Goal: Task Accomplishment & Management: Complete application form

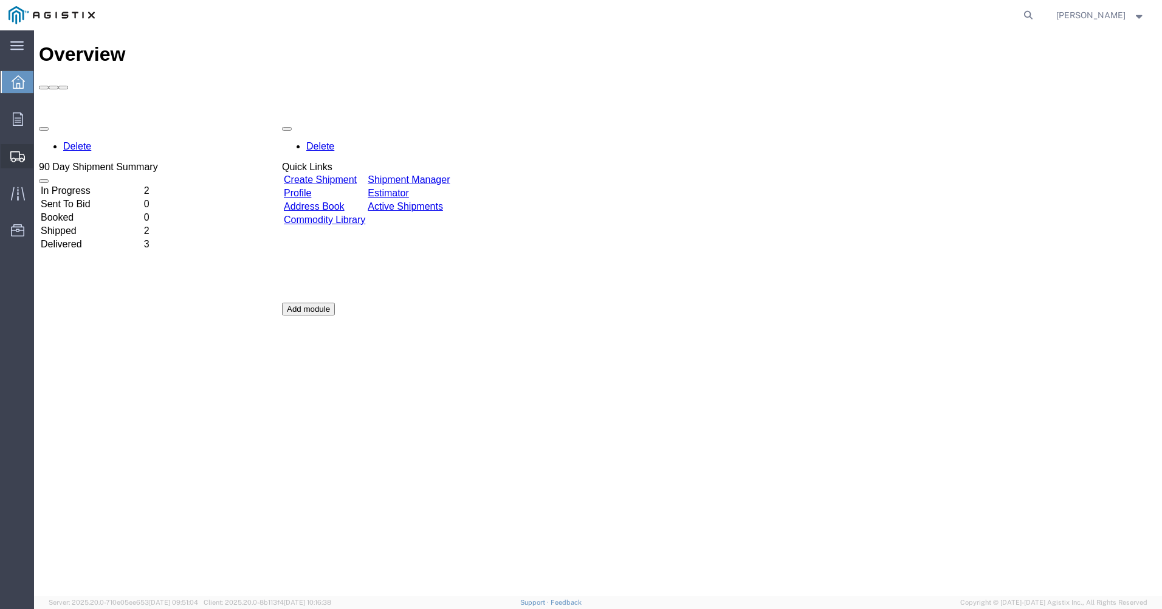
click at [0, 0] on span "Create Shipment" at bounding box center [0, 0] width 0 height 0
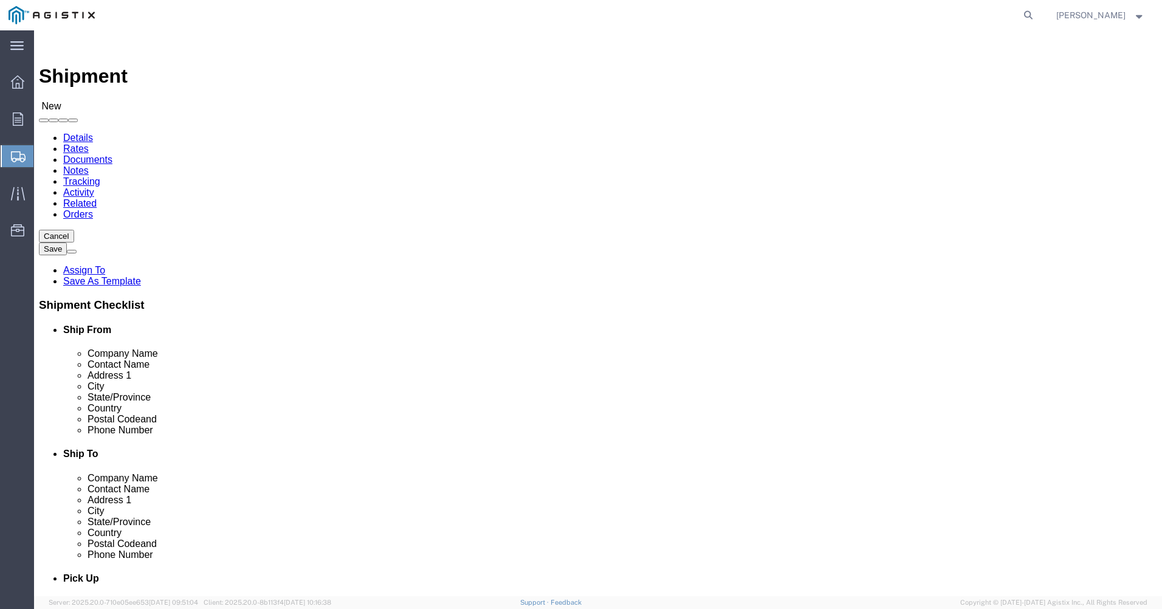
select select
click select "Select Hitachi Energy PG&E"
select select "9596"
click select "Select Hitachi Energy PG&E"
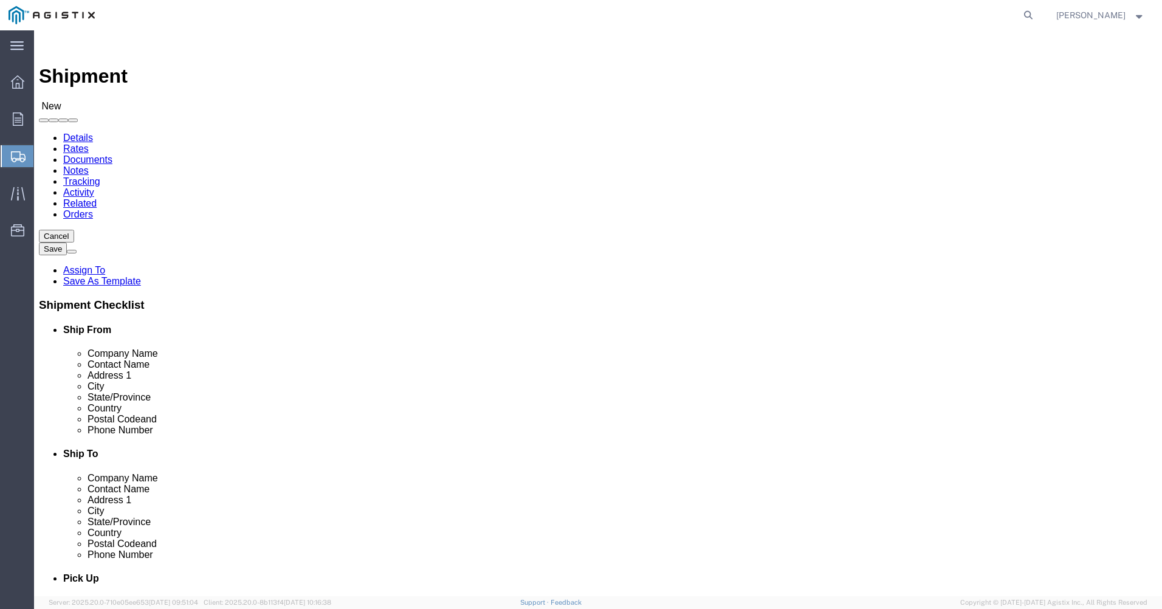
select select
click input "text"
type input "Hitachi Energy [GEOGRAPHIC_DATA]"
click input "text"
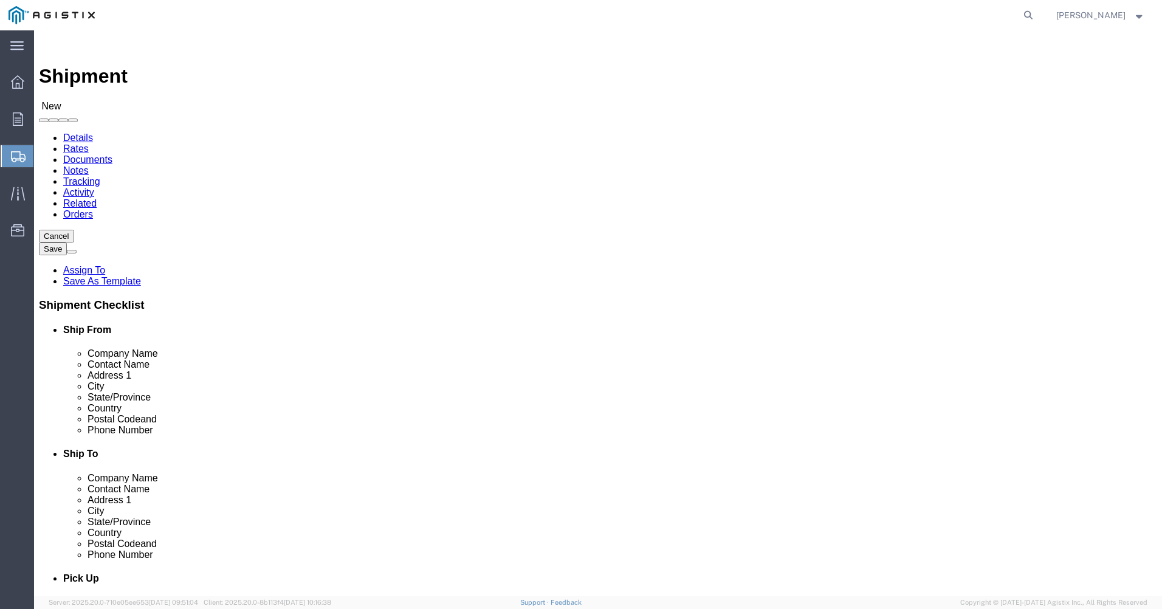
type input "[PERSON_NAME]"
click input "text"
type input "[STREET_ADDRESS]"
click input "text"
type input "[GEOGRAPHIC_DATA]"
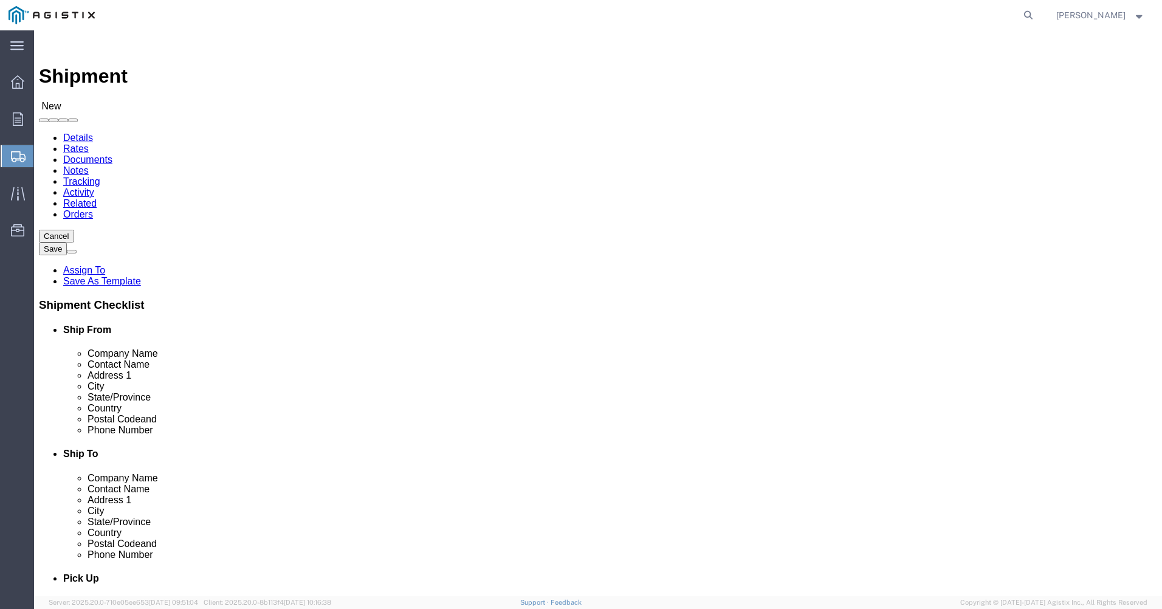
scroll to position [609, 0]
click input "text"
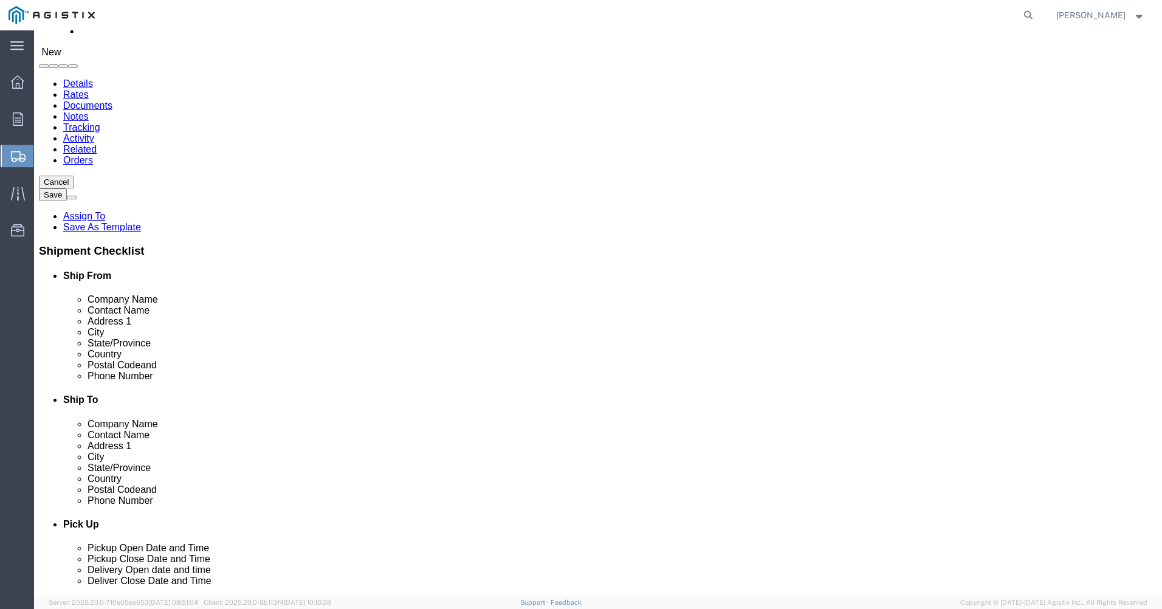
scroll to position [122, 0]
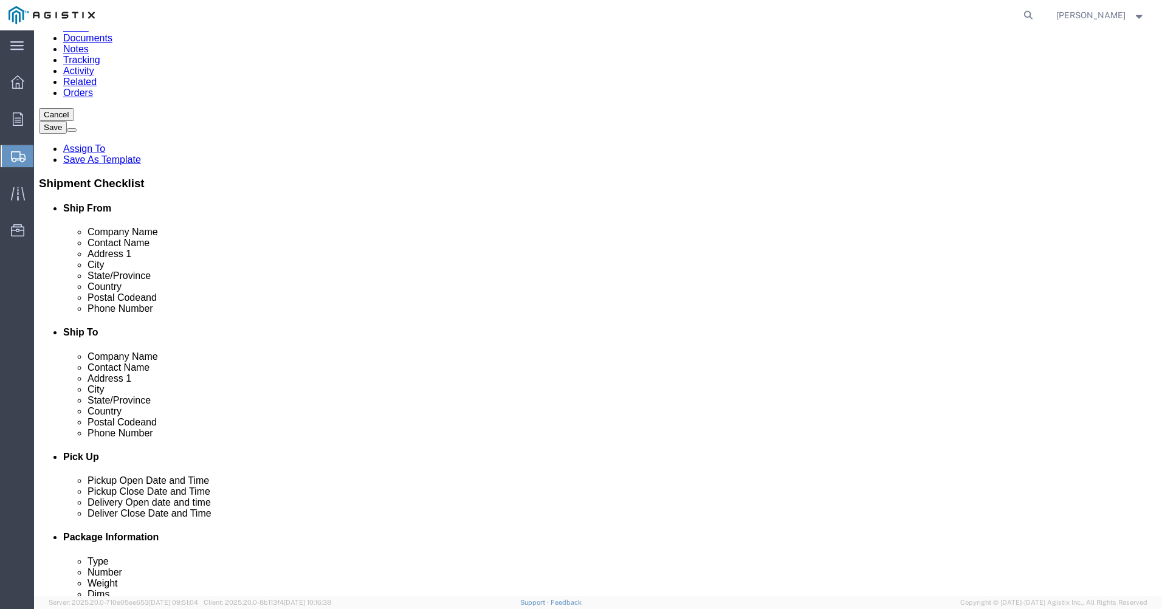
type input "15601"
click input "text"
type input "[PERSON_NAME]"
click input "text"
type input "7244204383"
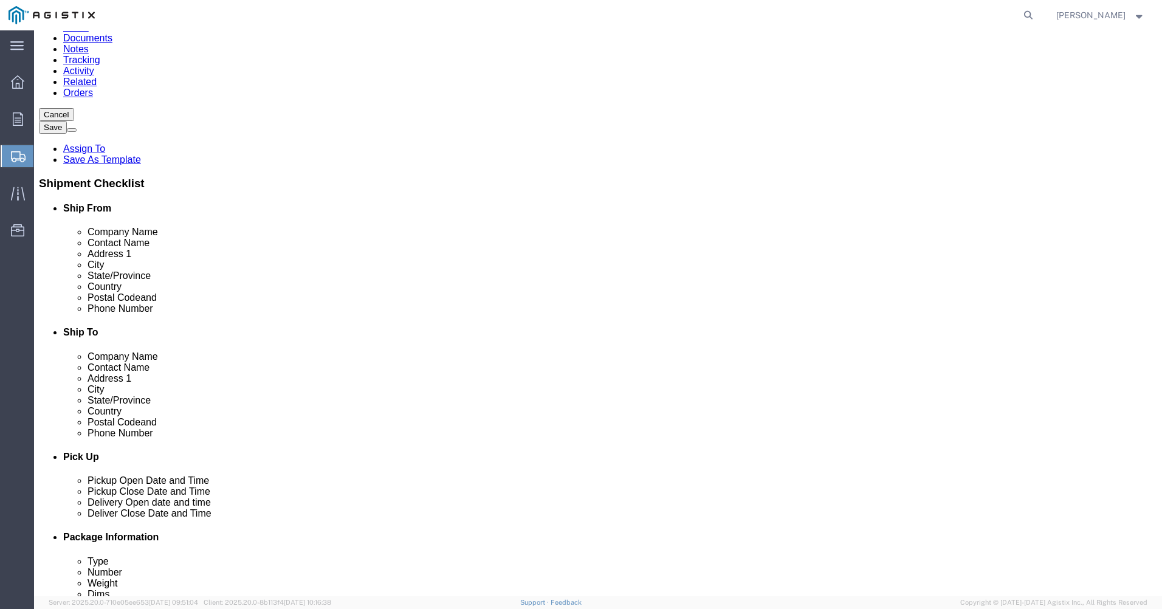
click input "text"
type input "[PERSON_NAME][EMAIL_ADDRESS][PERSON_NAME][DOMAIN_NAME]"
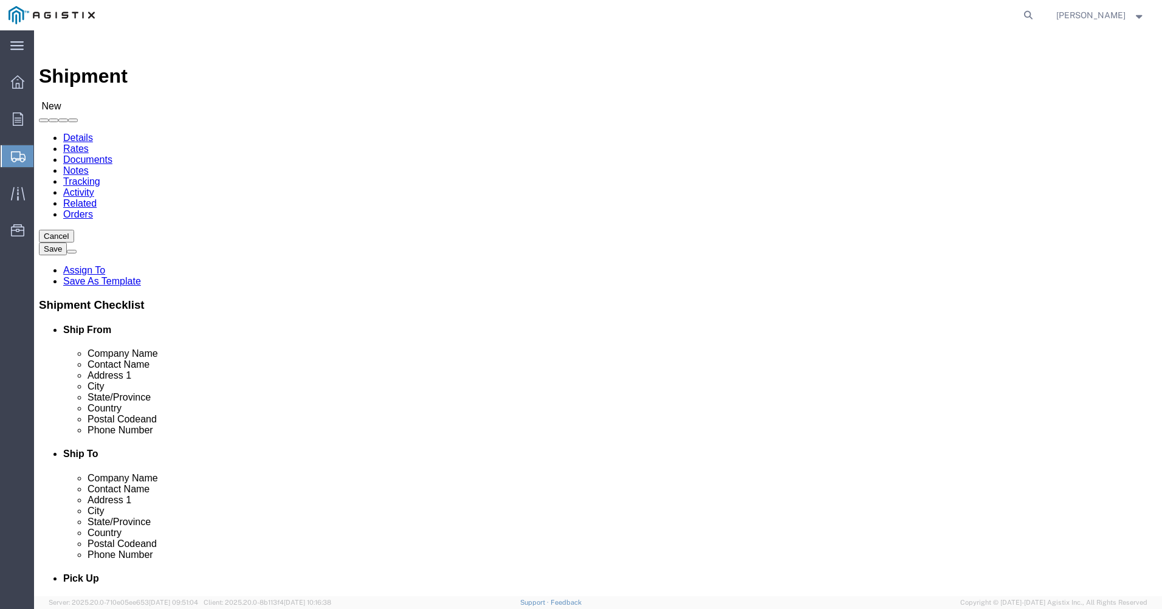
click select "Select All Others [GEOGRAPHIC_DATA] [GEOGRAPHIC_DATA] [GEOGRAPHIC_DATA] [GEOGRA…"
select select "23082"
click select "Select All Others [GEOGRAPHIC_DATA] [GEOGRAPHIC_DATA] [GEOGRAPHIC_DATA] [GEOGRA…"
click input "text"
type input "PG&E"
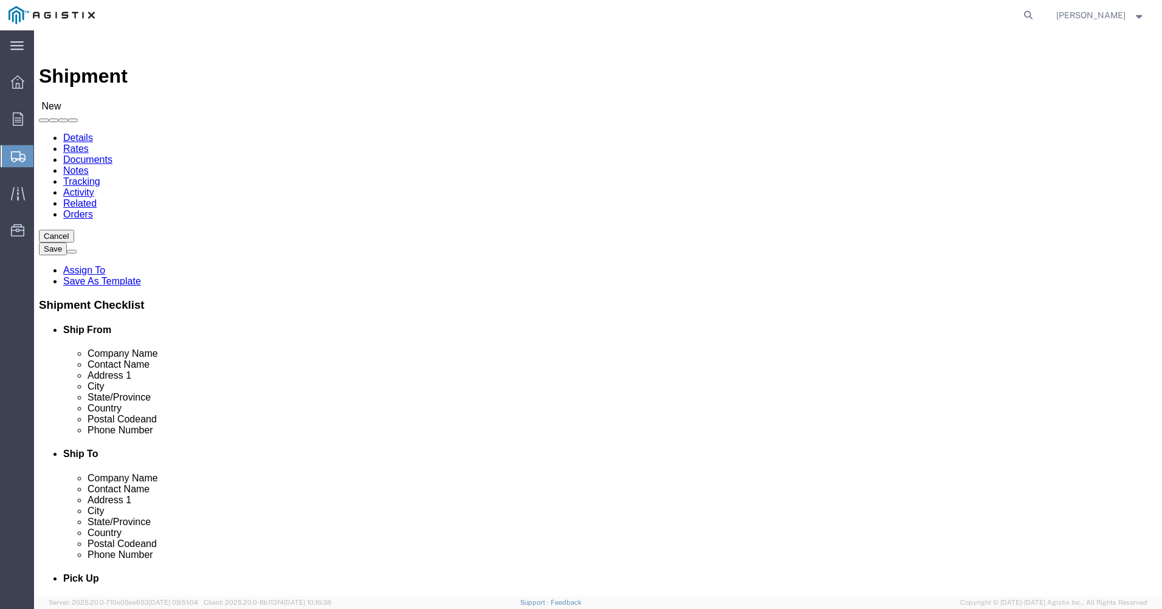
click div "Ship To Location Location My Profile Location (OBSOLETE) [GEOGRAPHIC_DATA] SC -…"
click input "text"
type input "[PERSON_NAME]"
click input "text"
type input "[STREET_ADDRESS][PERSON_NAME]"
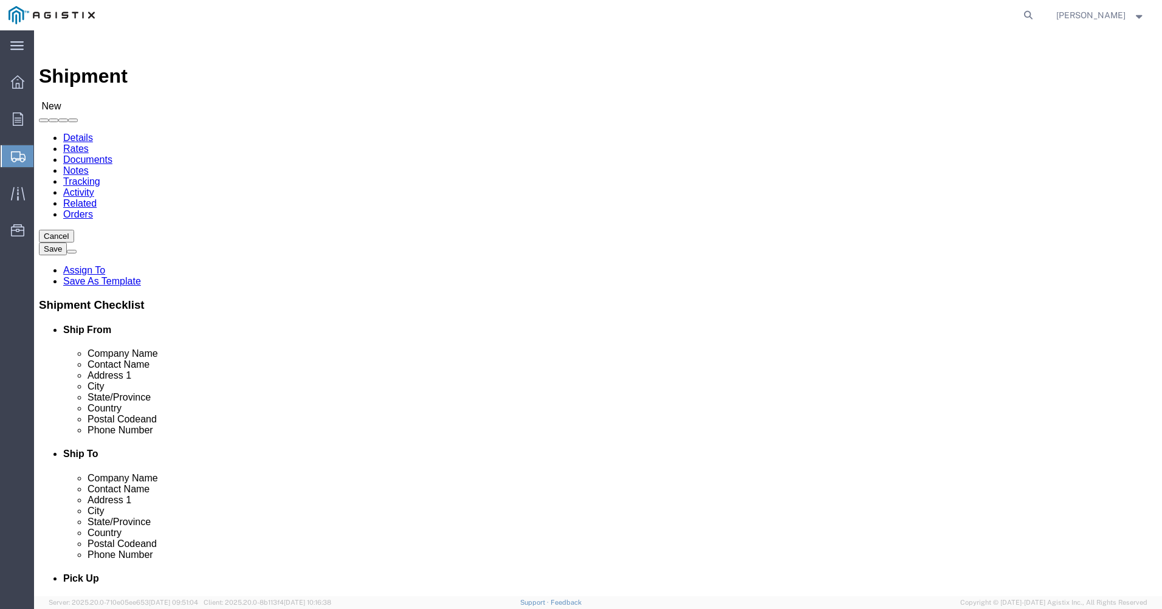
click input "text"
type input "[GEOGRAPHIC_DATA]"
click input "text"
type input "Los Banos"
click div "Ship To Location Location My Profile Location (OBSOLETE) [GEOGRAPHIC_DATA] SC -…"
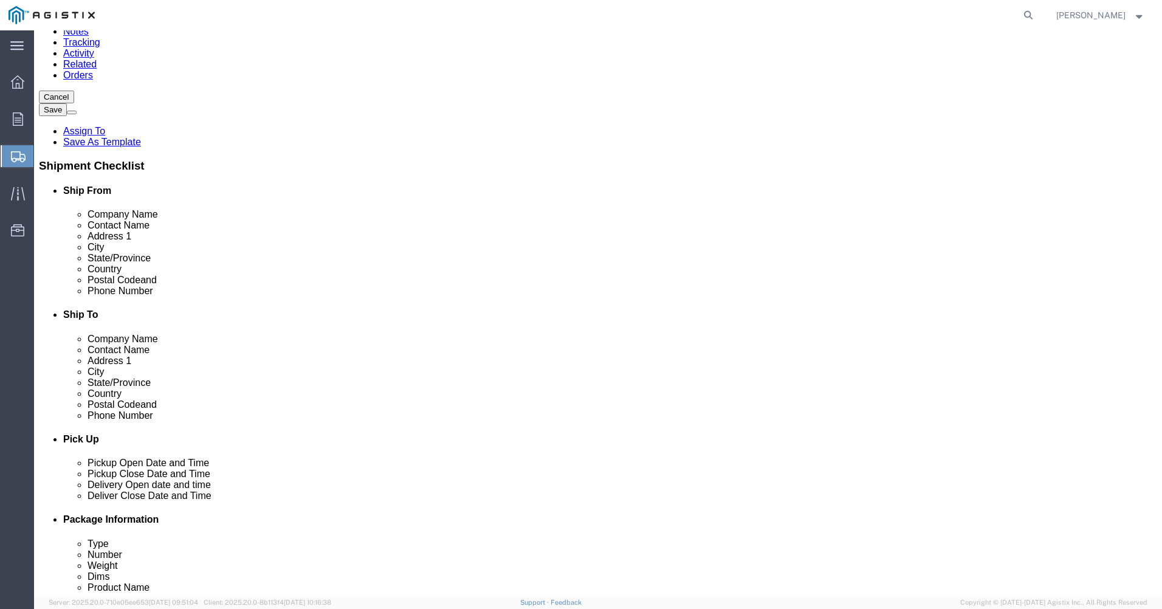
scroll to position [182, 0]
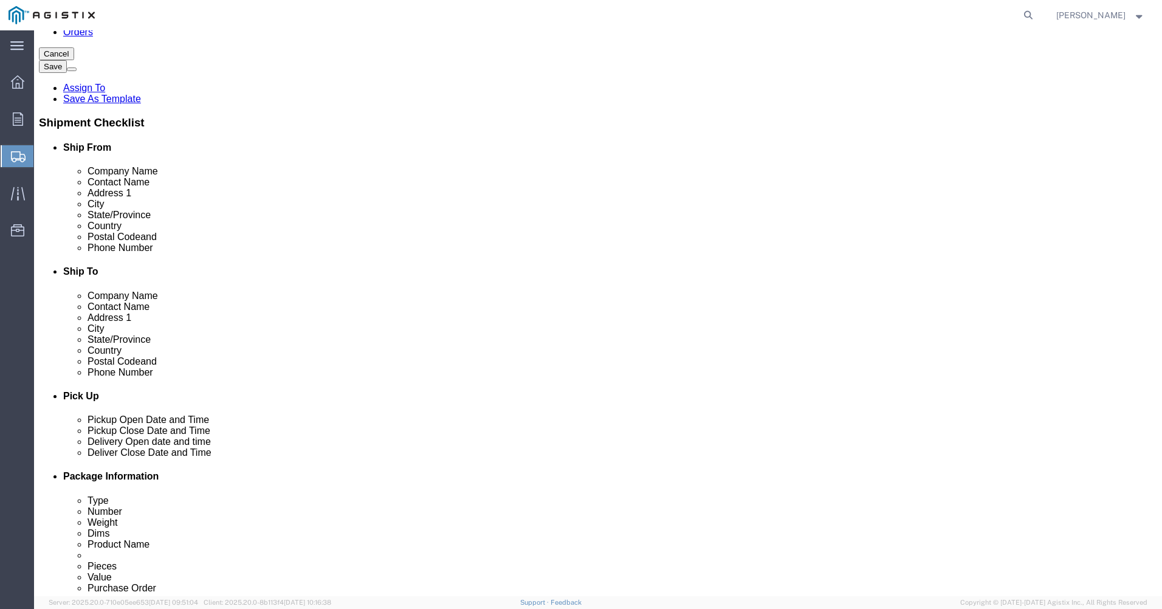
click input "Postal Code"
type input "93635"
click input "text"
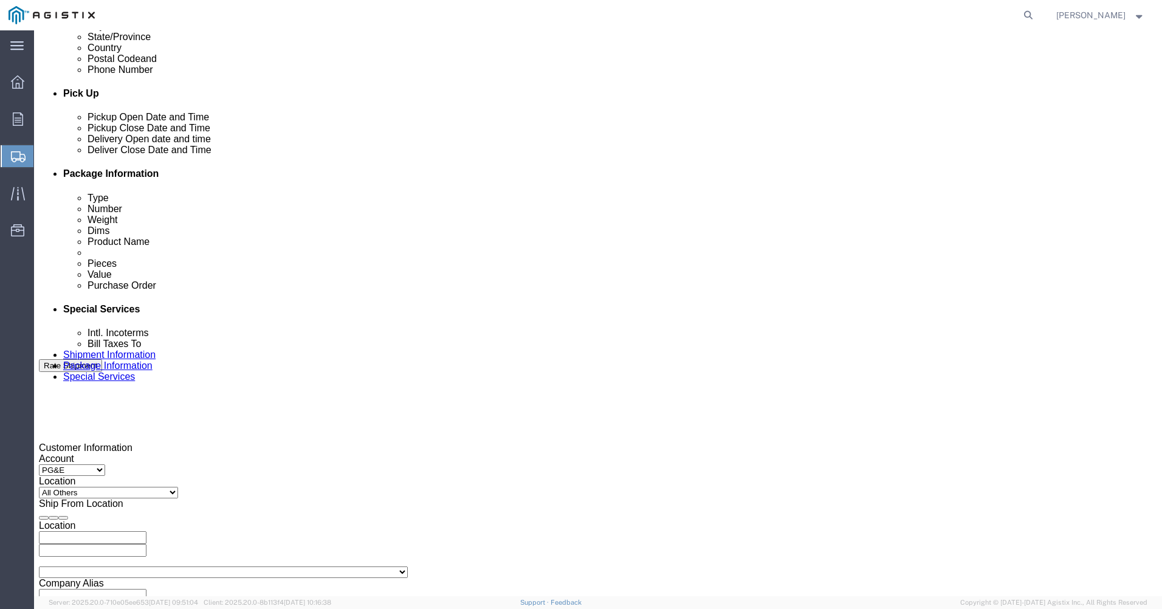
scroll to position [486, 0]
type input "6612365891"
click div "[DATE] 3:00 PM"
click input "3:00 PM"
click input "8:00 PM"
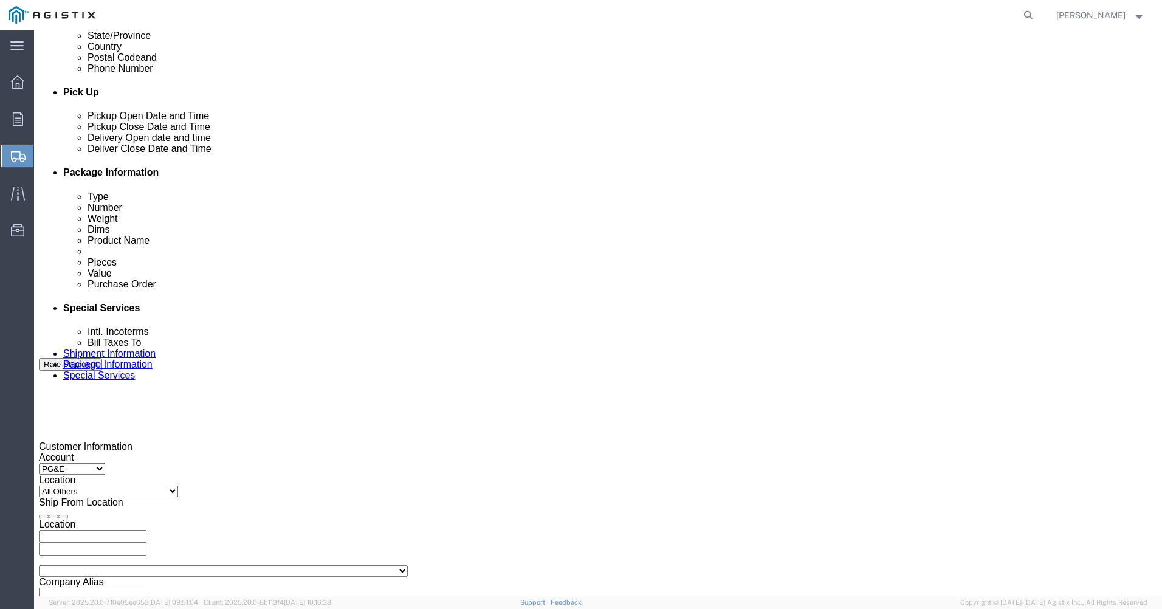
type input "8:00 AM"
click button "Apply"
click div "[DATE] 9:00 AM"
click input "9:00 AM"
click input "2:00 AM"
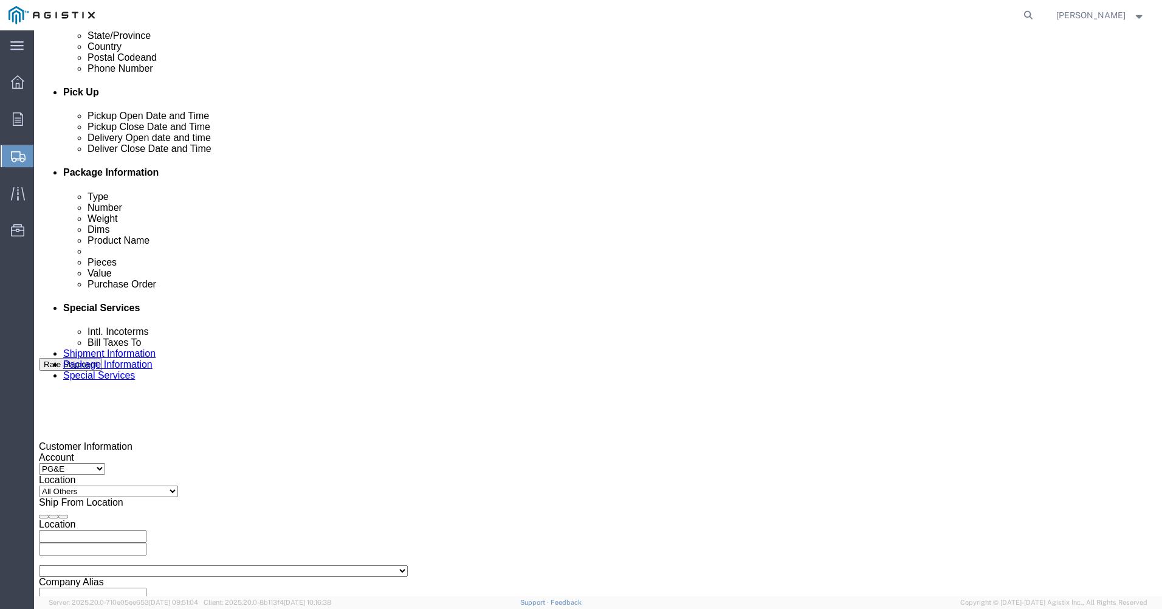
type input "2:00 PM"
click button "Apply"
click div
click input "3:00 PM"
click input "7:00 PM"
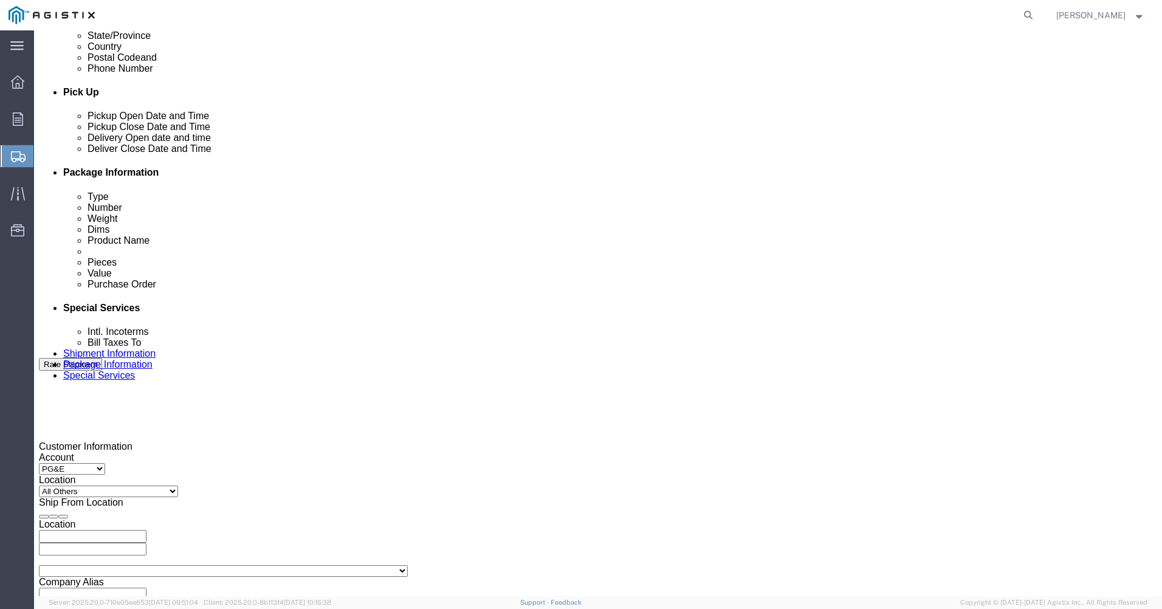
type input "7:00 am"
click button "Apply"
click div
click input "8:00 AM"
click input "3:00 AM"
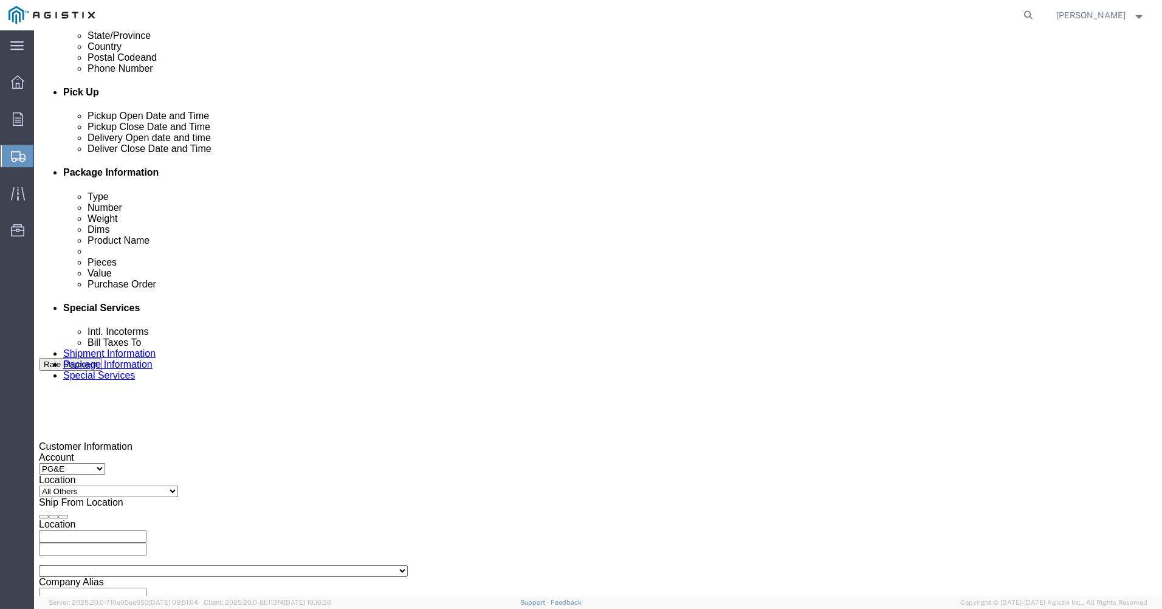
type input "3:00 PM"
click button "Apply"
click input "text"
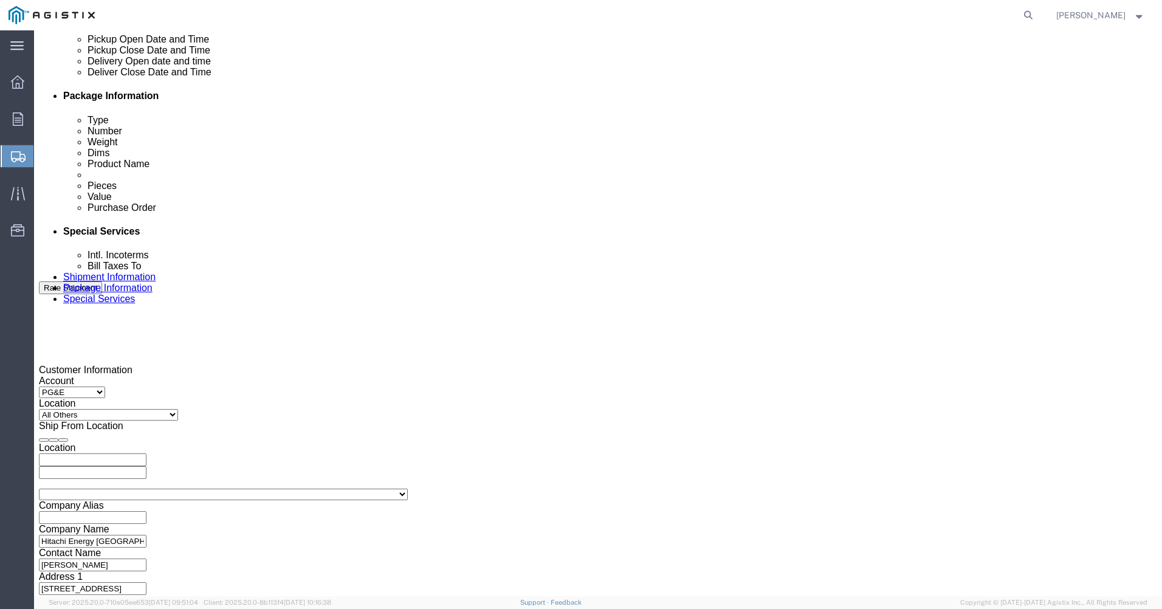
scroll to position [577, 0]
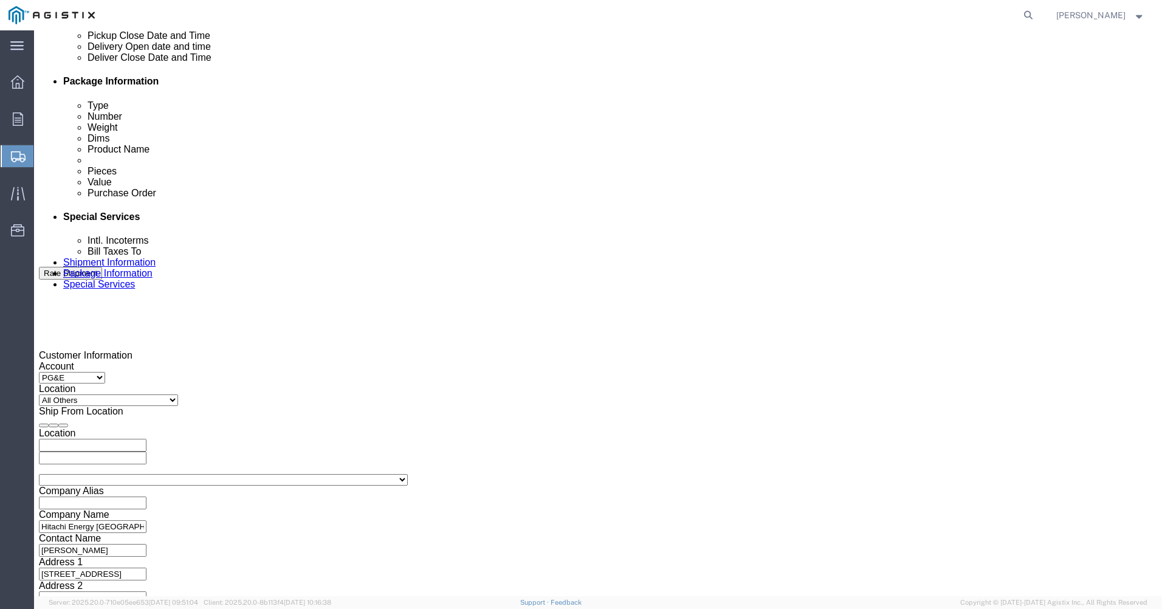
type input "700066362"
click select "Select Air Less than Truckload Multi-Leg Ocean Freight Rail Small Parcel Truckl…"
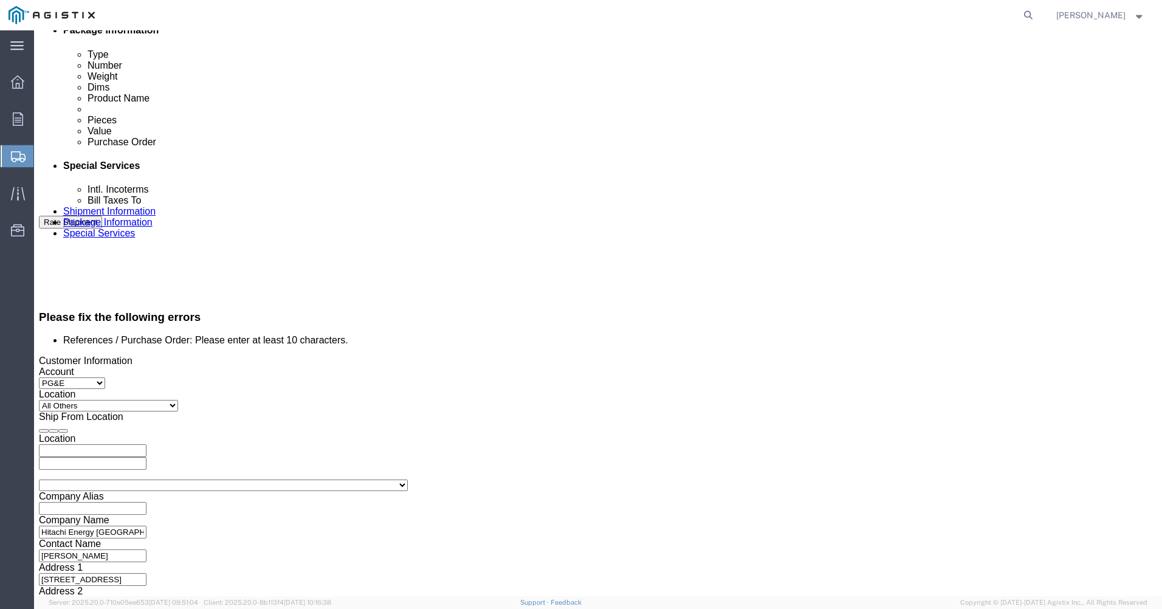
click div "Previous Continue"
click select "Select"
click div "Previous Continue"
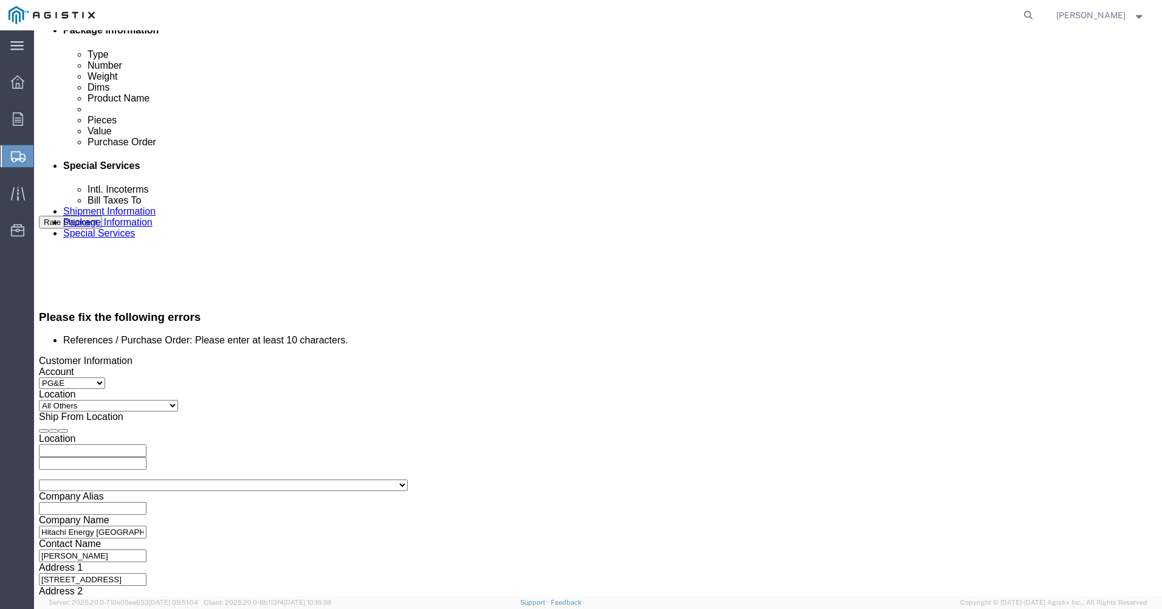
click select "Select Air Less than Truckload Multi-Leg Ocean Freight Rail Small Parcel Truckl…"
select select "TL"
click select "Select Air Less than Truckload Multi-Leg Ocean Freight Rail Small Parcel Truckl…"
click select "Select 1-Ton (PSS) 10 Wheel 10 Yard Dump Truck 20 Yard Dump Truck Bobtail Botto…"
select select "FLBD"
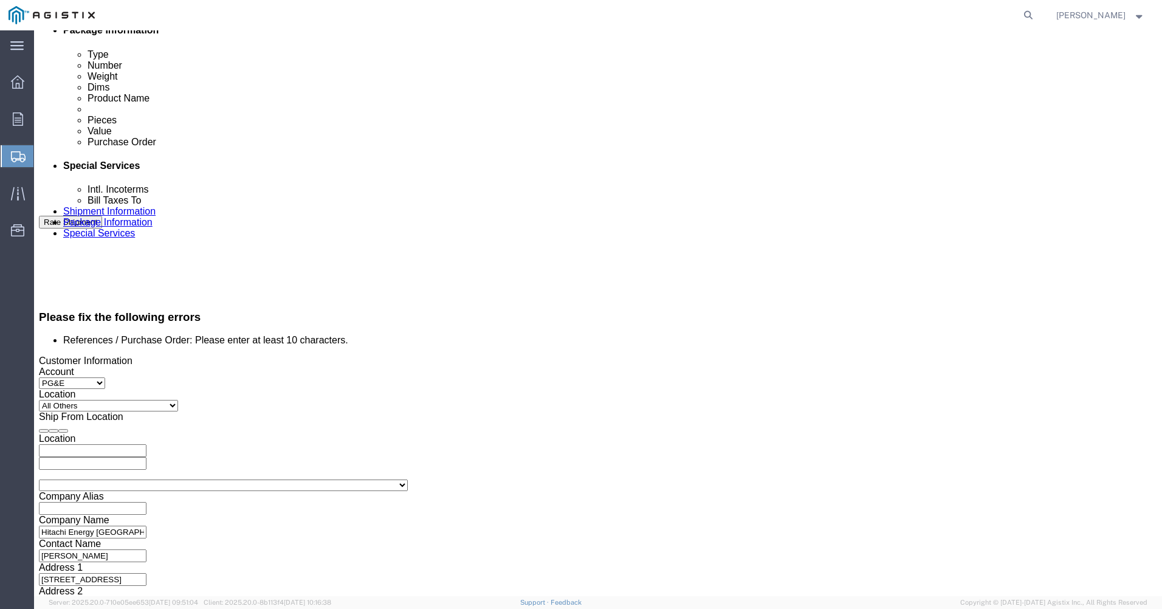
click select "Select 1-Ton (PSS) 10 Wheel 10 Yard Dump Truck 20 Yard Dump Truck Bobtail Botto…"
click select "Select 35 Feet 20 Feet 28 Feet 53 Feet 40 Feet 48 Feet"
select select "48FT"
click select "Select 35 Feet 20 Feet 28 Feet 53 Feet 40 Feet 48 Feet"
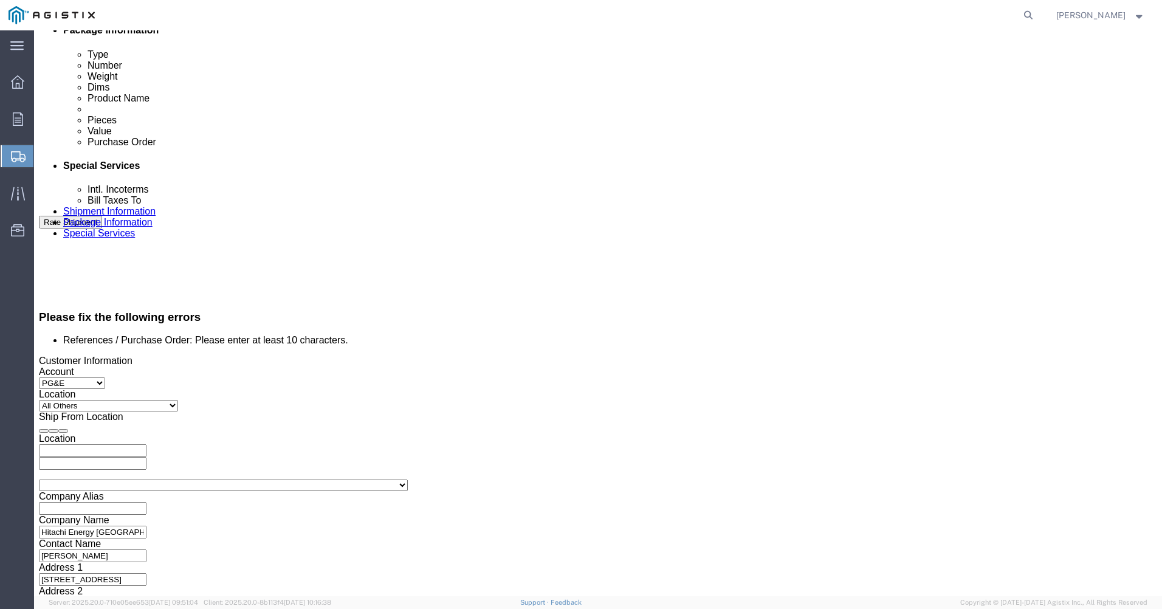
select select
click select "Select 35 Feet 20 Feet 28 Feet 53 Feet 40 Feet 48 Feet"
click input "text"
click th
click td "2"
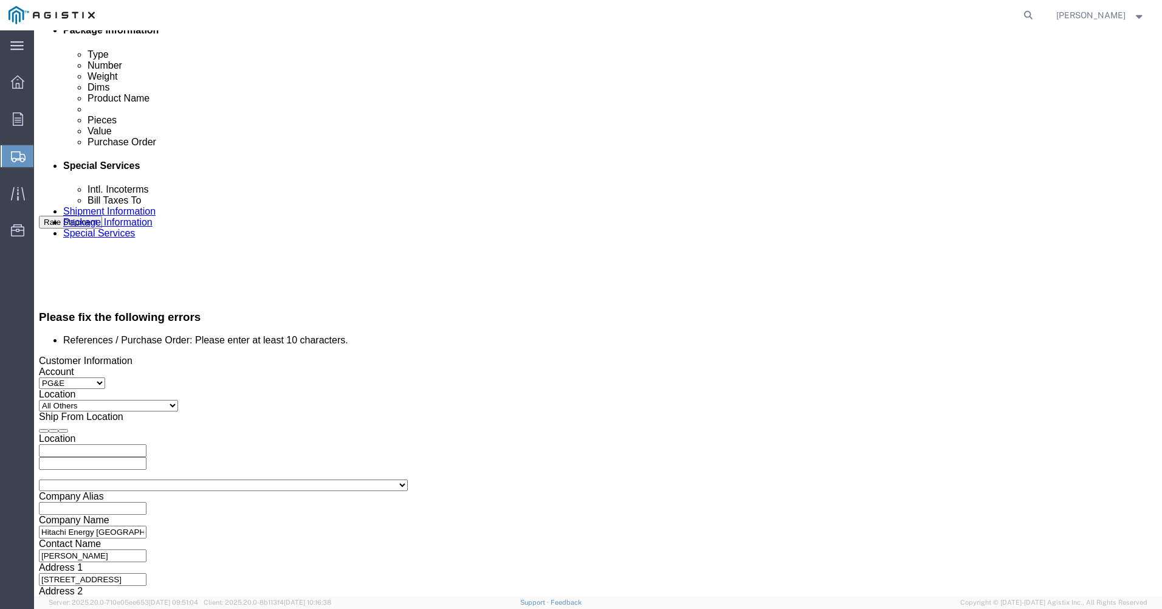
click input "text"
click icon
click td "6"
click button "Continue"
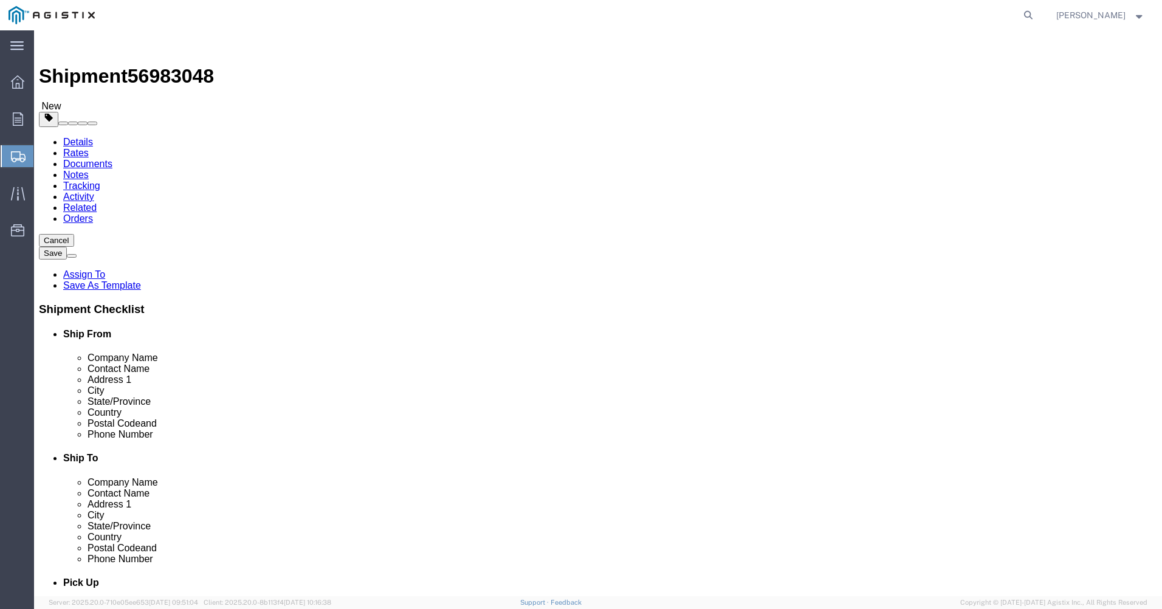
click select "Select Bulk Bundle(s) Cardboard Box(es) Carton(s) Crate(s) Drum(s) (Fiberboard)…"
select select "CRAT"
click select "Select Bulk Bundle(s) Cardboard Box(es) Carton(s) Crate(s) Drum(s) (Fiberboard)…"
click input "Length : This field is required."
type input "230"
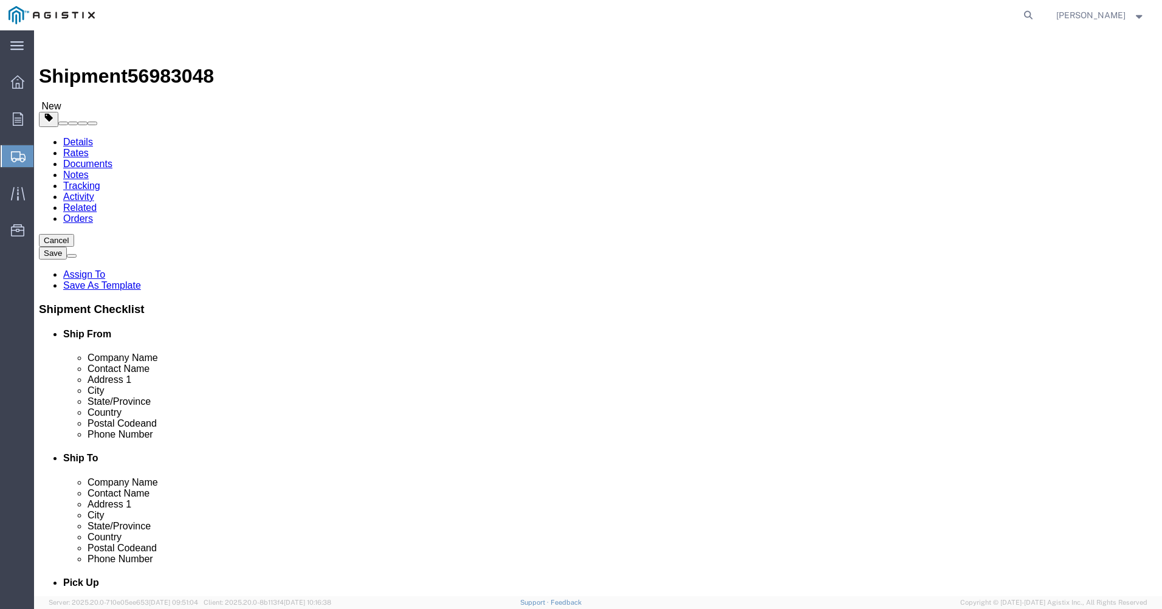
click input "Width : This field is required."
type input "32"
click input "Height : This field is required."
type input "40"
click input "0.00"
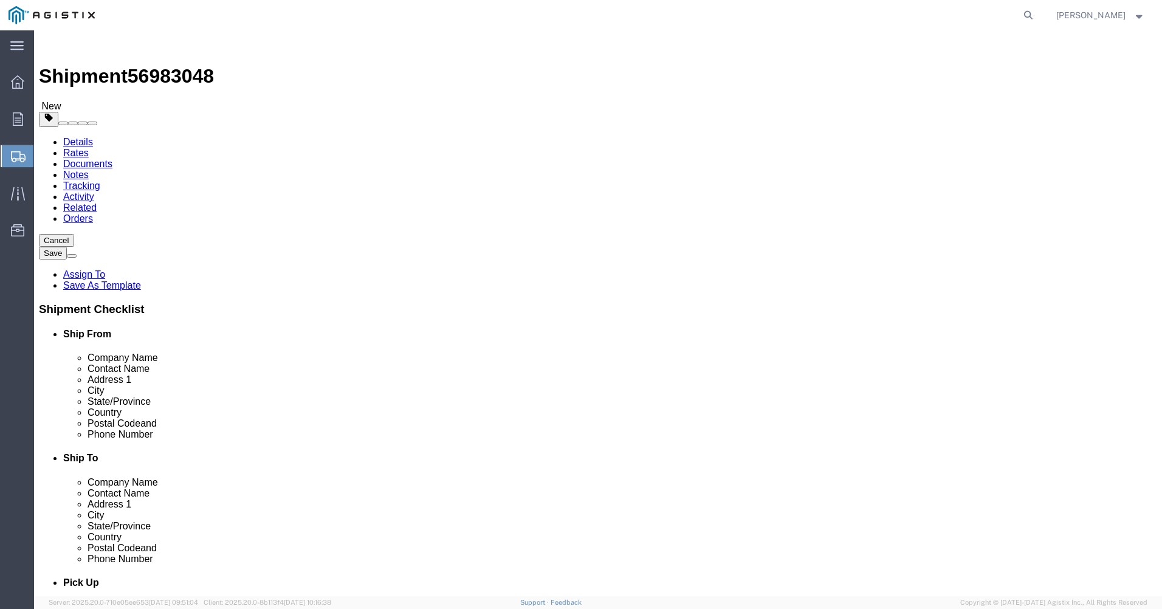
type input "4500.00"
click link "Add Content"
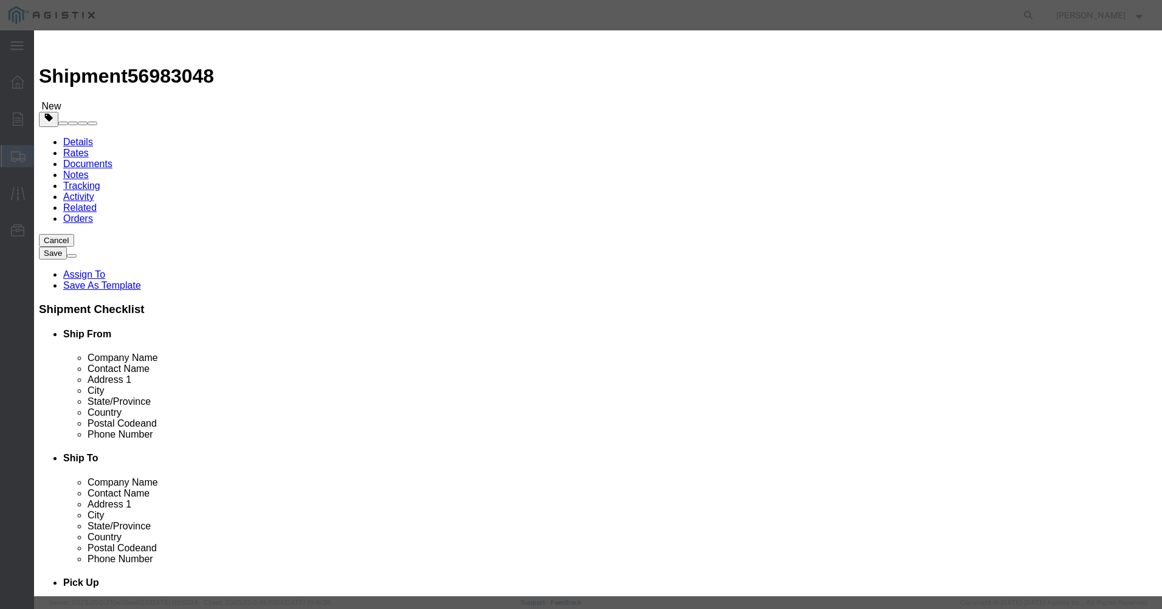
click input "text"
type input "550 Interrupter"
click input "0"
type input "1"
click input "text"
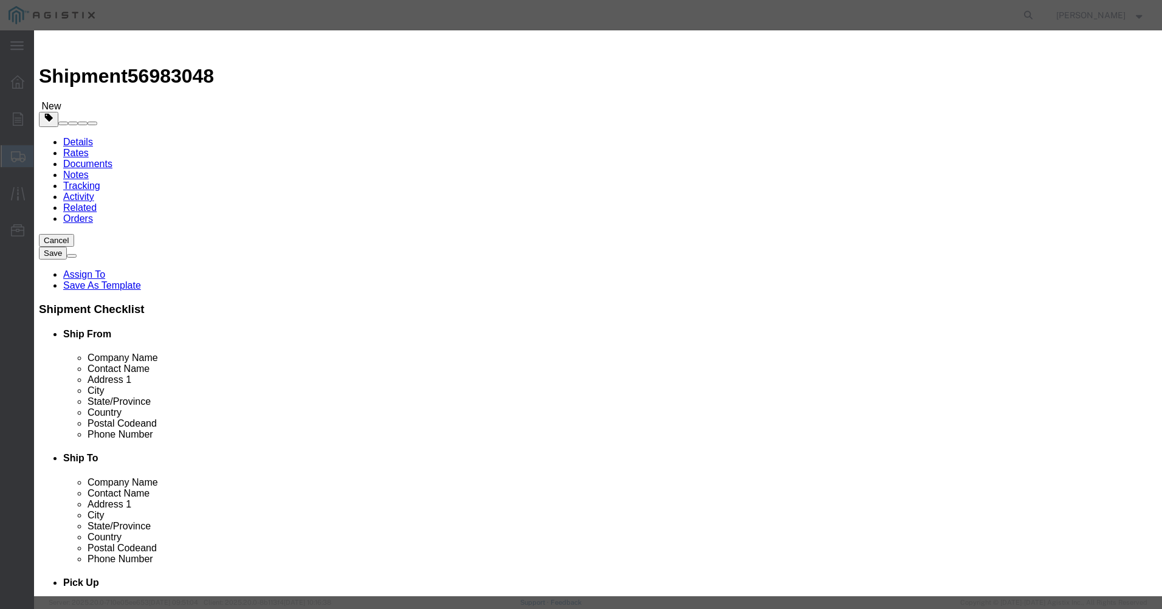
type input "10,000.00"
click select "Select 50 55 60 65 70 85 92.5 100 125 175 250 300 400"
select select "60"
click select "Select 50 55 60 65 70 85 92.5 100 125 175 250 300 400"
click textarea
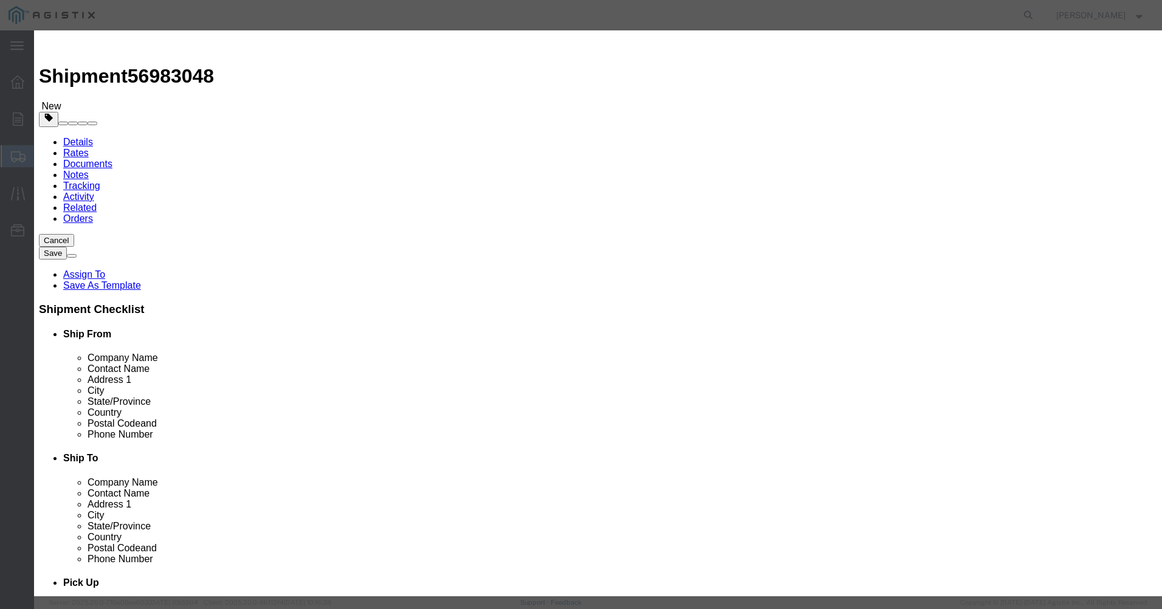
type textarea "HV Circuit Breaker 500 interrupter"
click textarea
type textarea "Air Ride, Tarped or Enclosed"
click button "Save & Close"
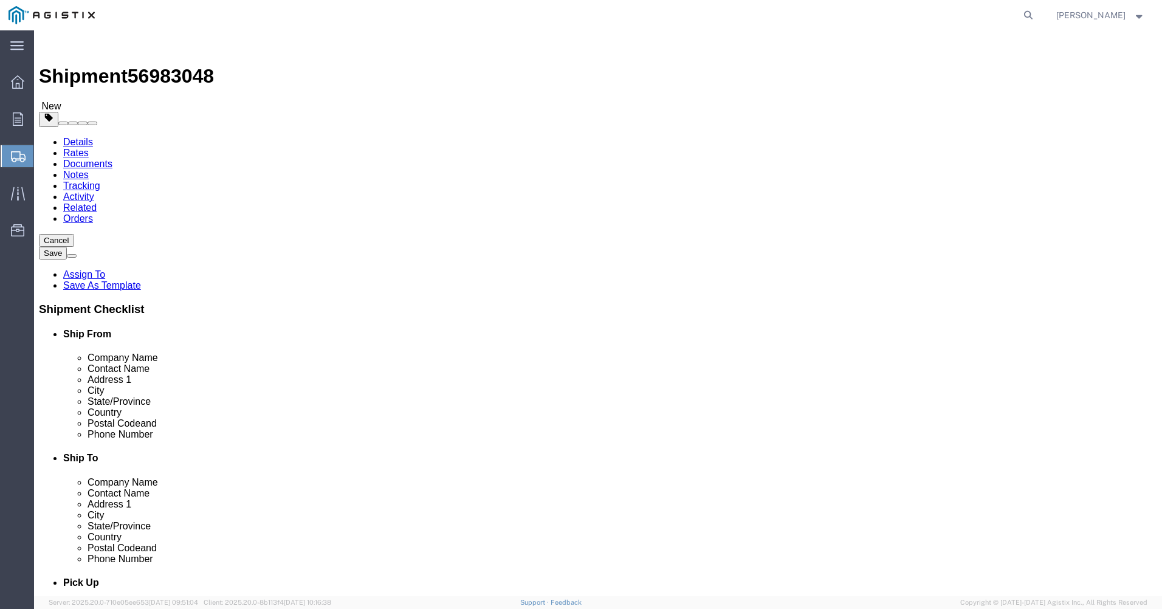
click span "button"
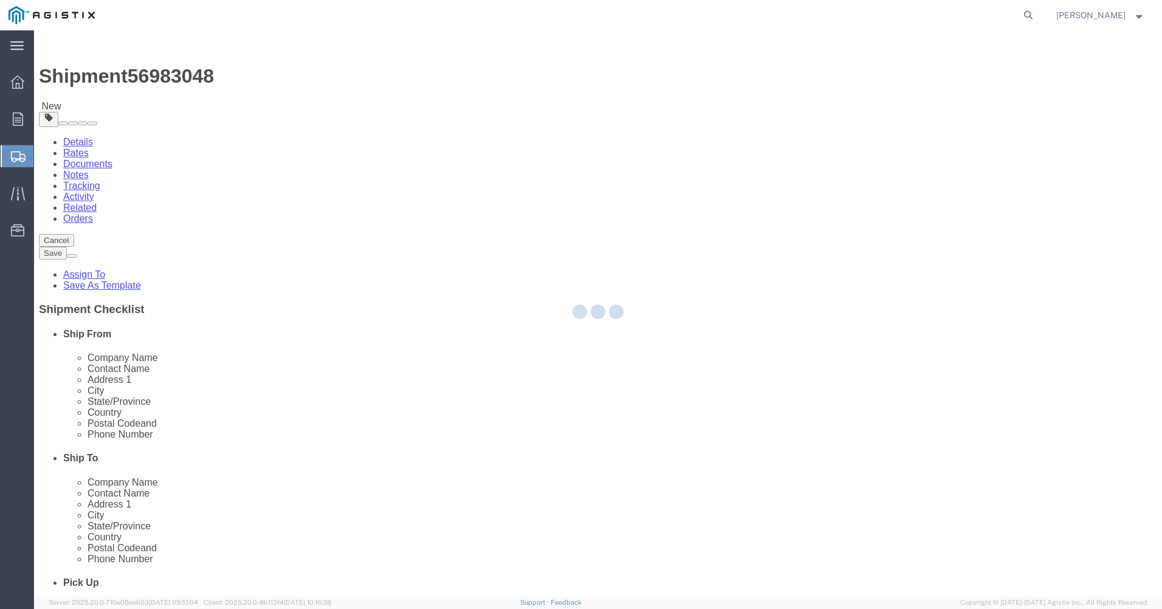
select select "CRAT"
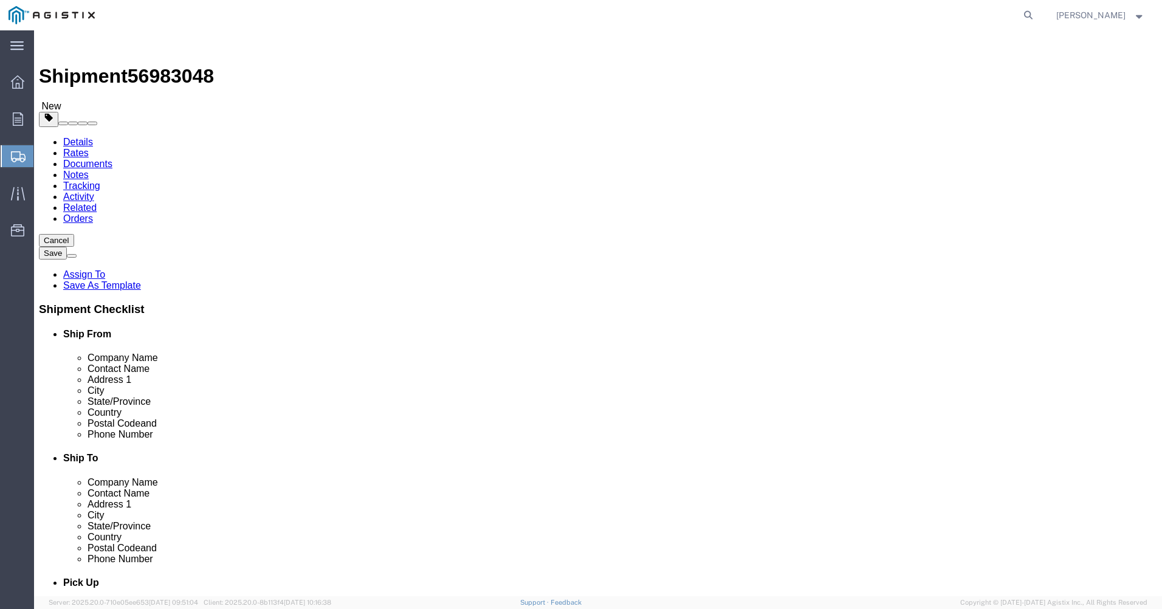
click span "button"
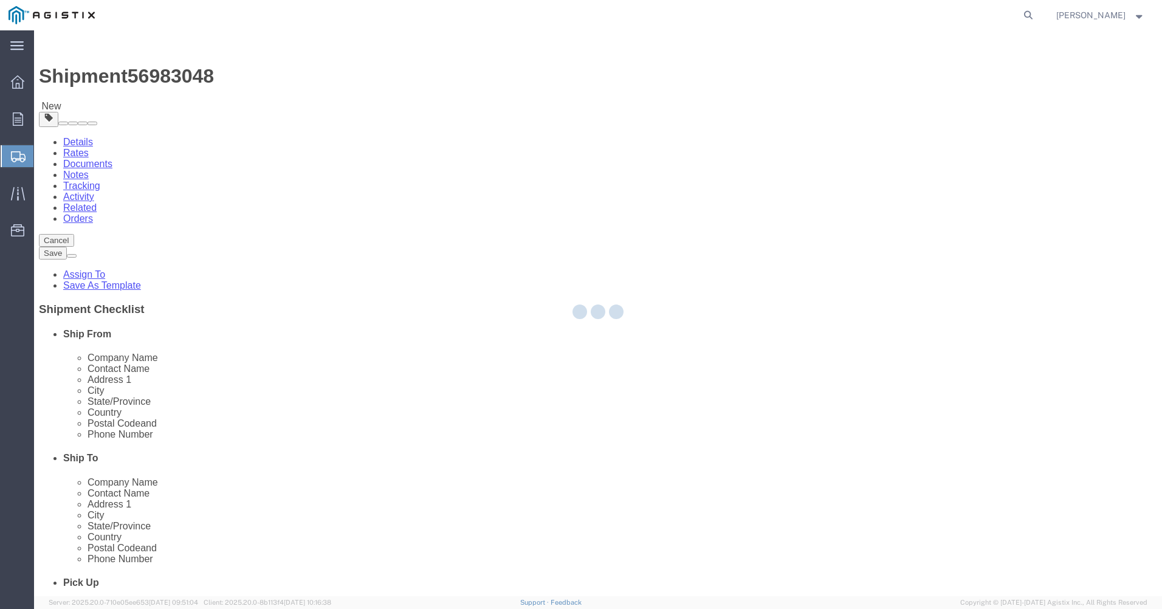
select select "CRAT"
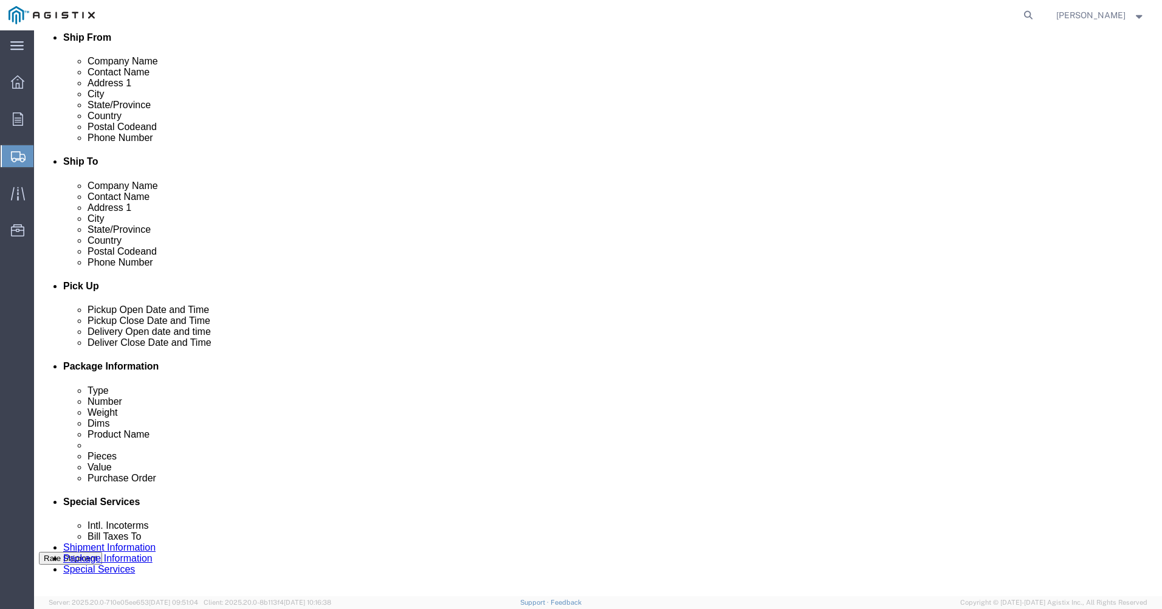
scroll to position [303, 0]
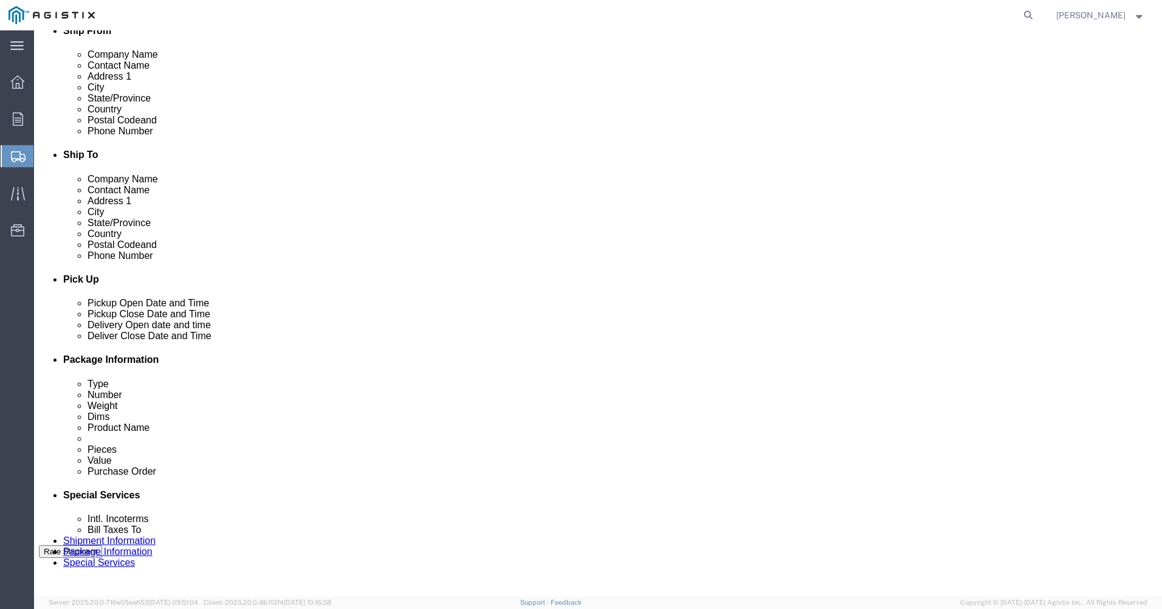
click button "Continue"
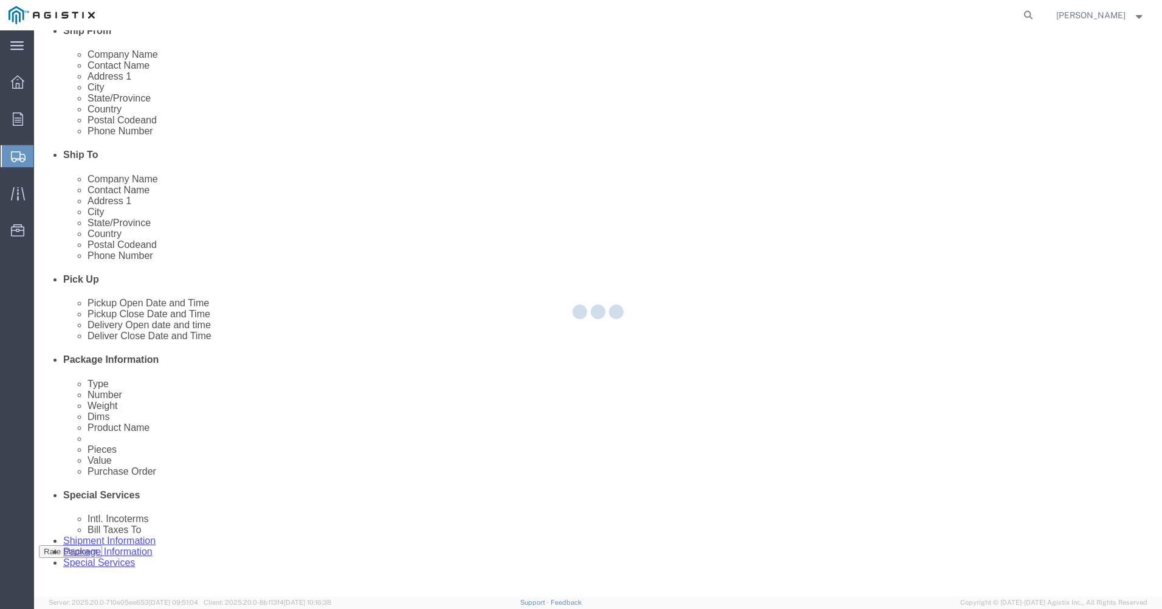
select select
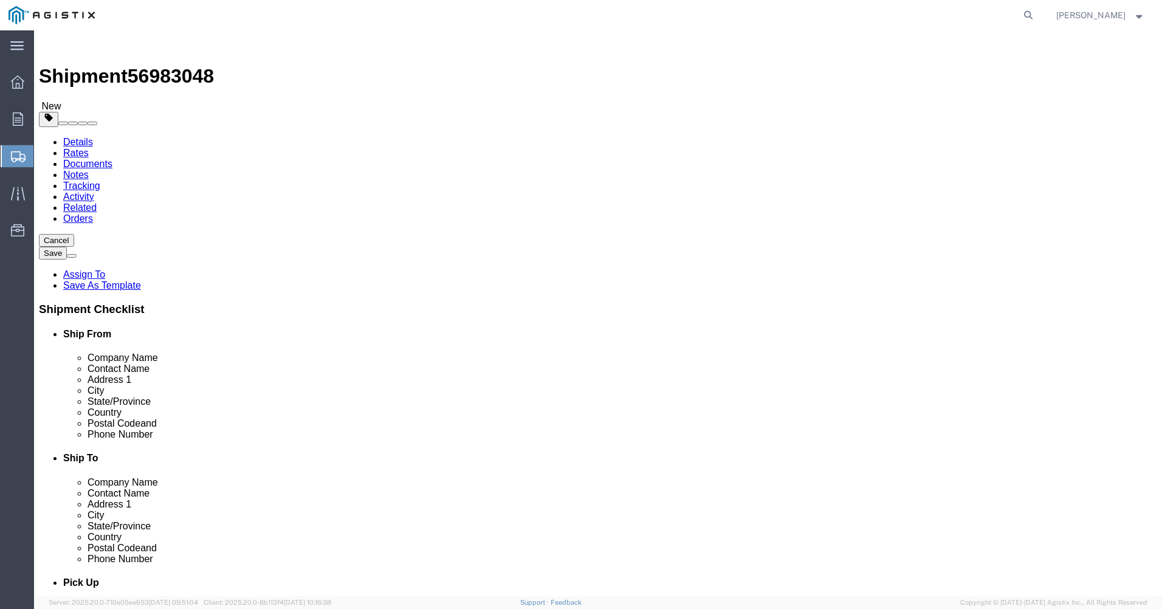
click span "Select one or more"
click span "Air Ride Truck"
select select "VEHICLE_AIR_RIDE_TRUCK_FLAG"
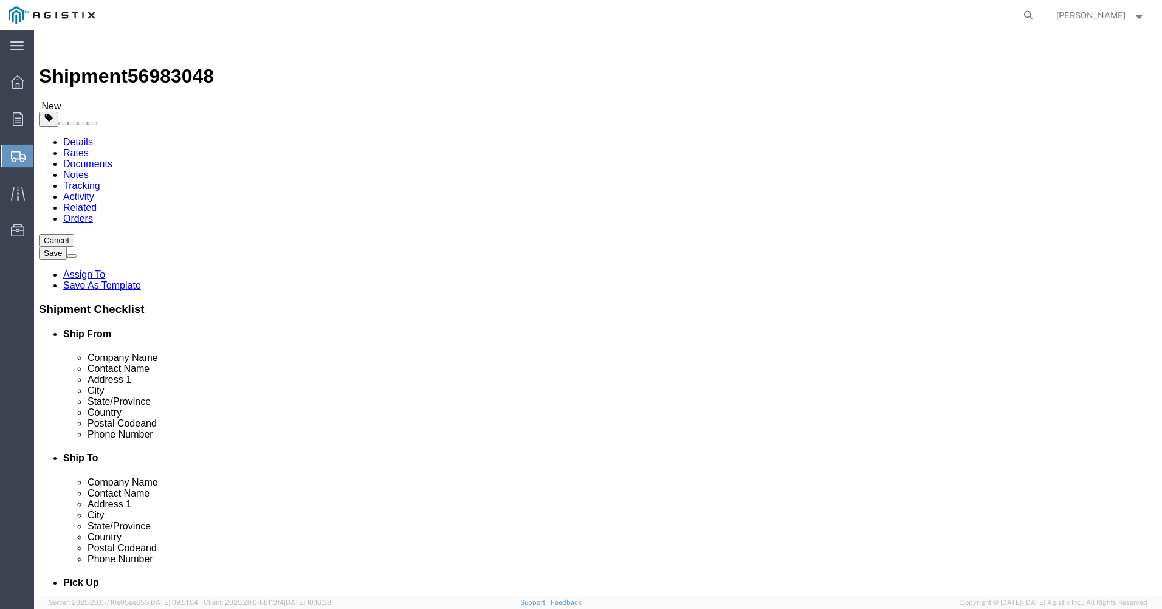
click label "Services"
click select "Select Adult Signature Required Direct Signature Required No Signature Required…"
select select "DirectSignReqOnDeliveryFlag"
click select "Select Adult Signature Required Direct Signature Required No Signature Required…"
click textarea
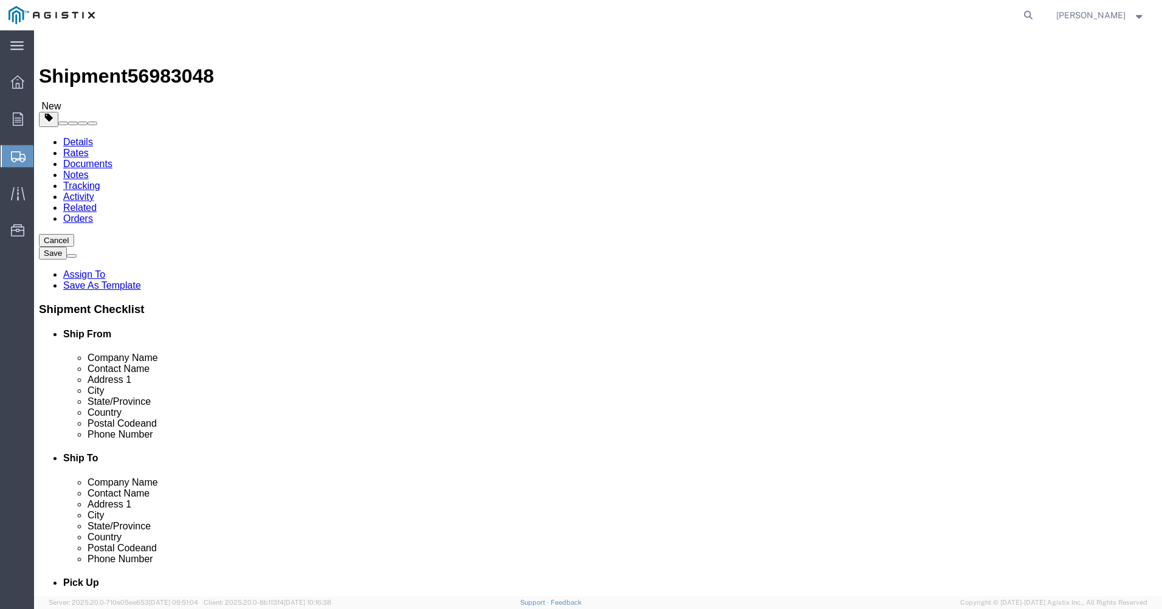
type textarea "Enclosed or tarped"
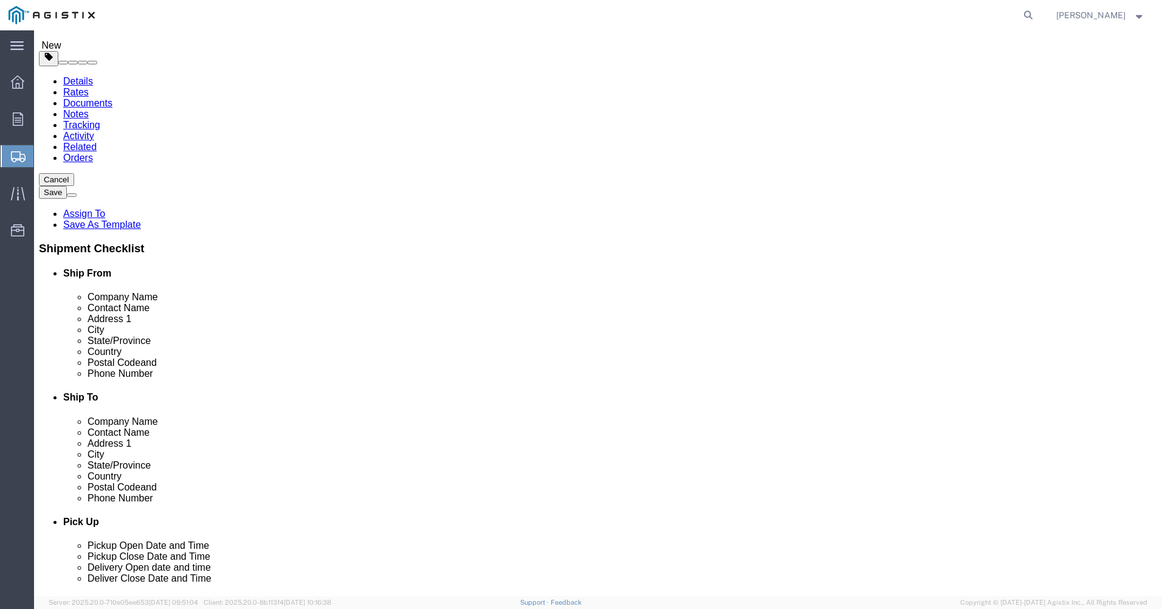
click select "Select 1 Day 2 Day 3-5 Day Economy 5+ Day"
select select "3-5 Day Economy"
click select "Select 1 Day 2 Day 3-5 Day Economy 5+ Day"
click select "Select ATA DTA DTD"
select select "DTD"
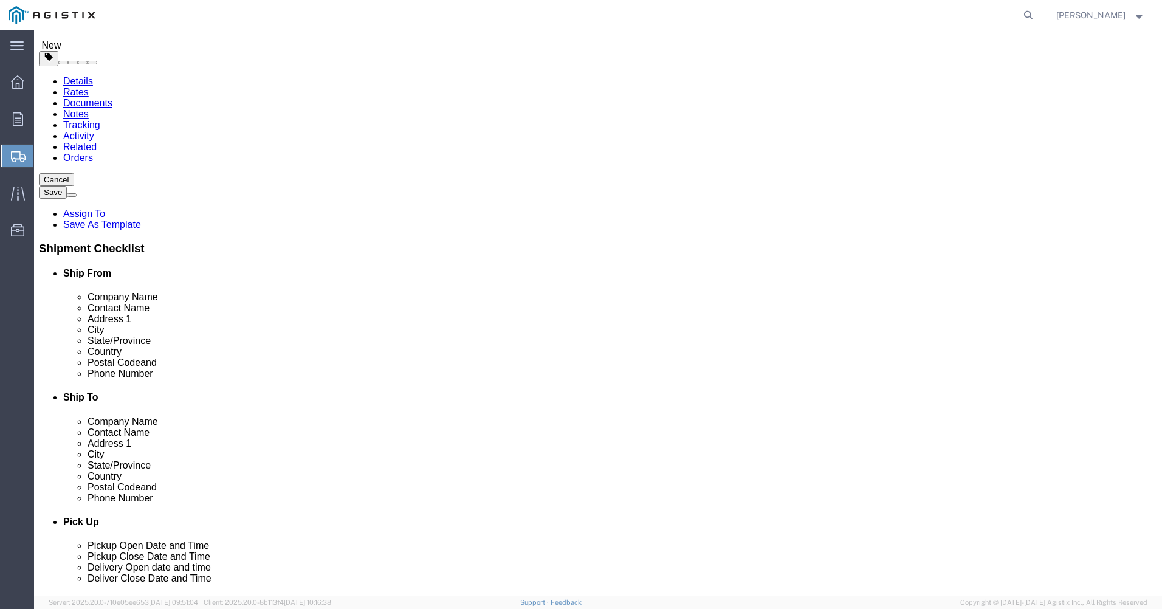
click select "Select ATA DTA DTD"
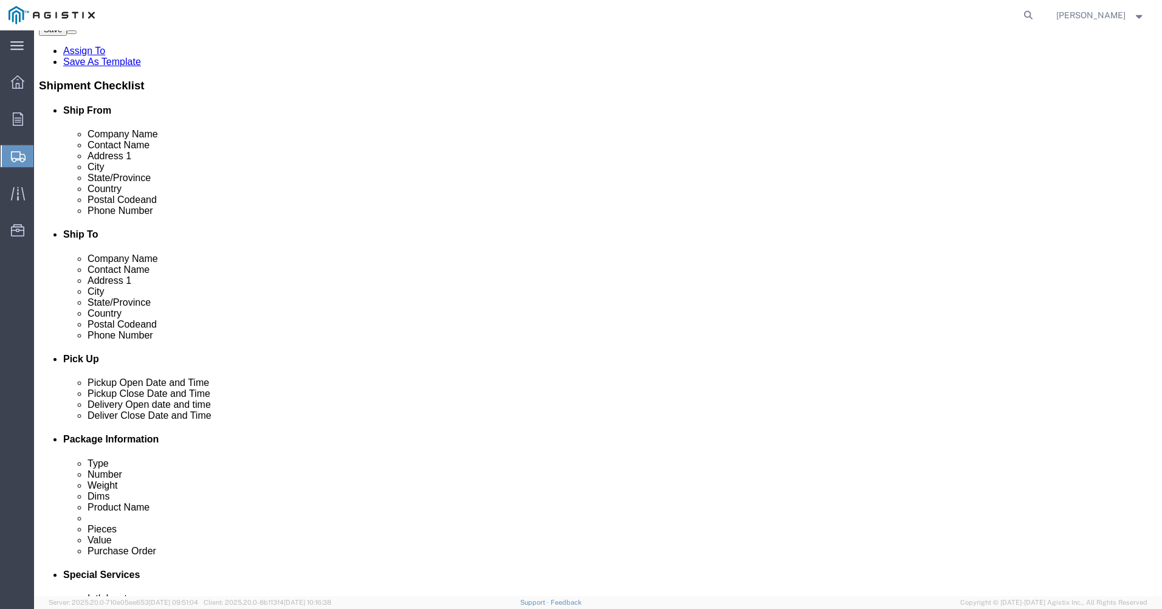
scroll to position [243, 0]
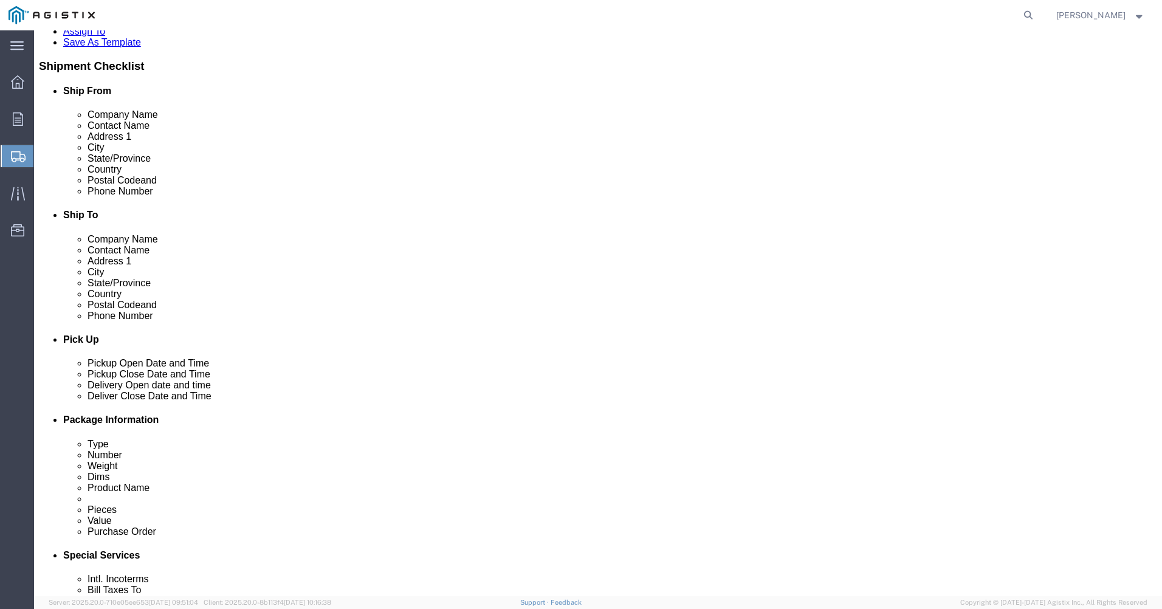
click input "text"
type input "[PERSON_NAME][EMAIL_ADDRESS][PERSON_NAME][DOMAIN_NAME]"
click textarea
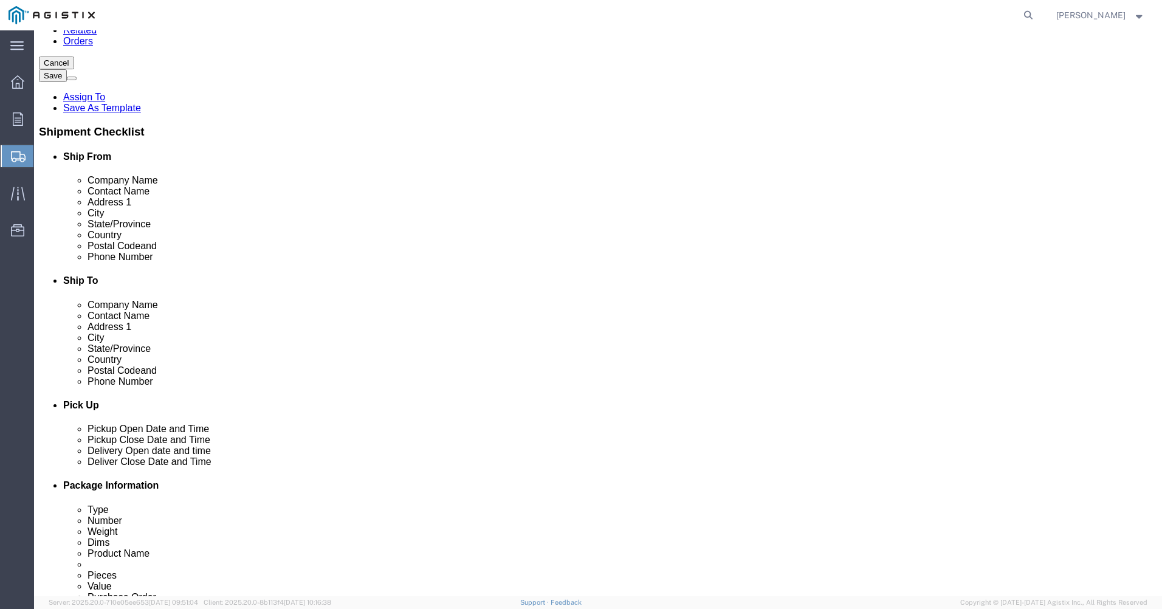
scroll to position [270, 0]
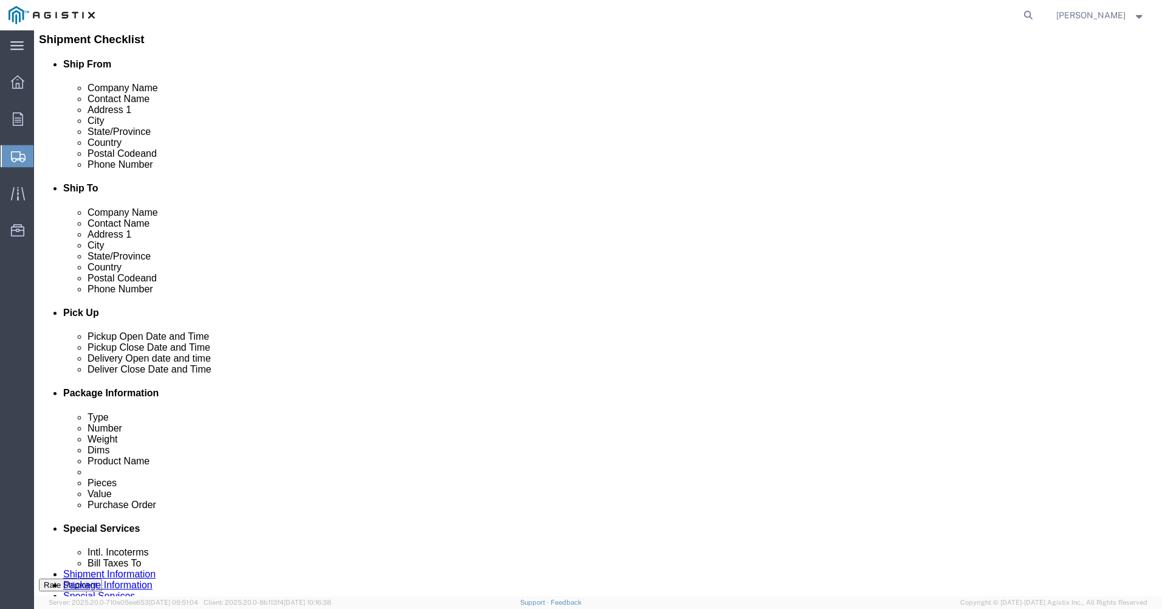
type textarea "ETD [DATE] Air Ride Enclosed or tarped Side Load accessible"
click button "Rate Shipment"
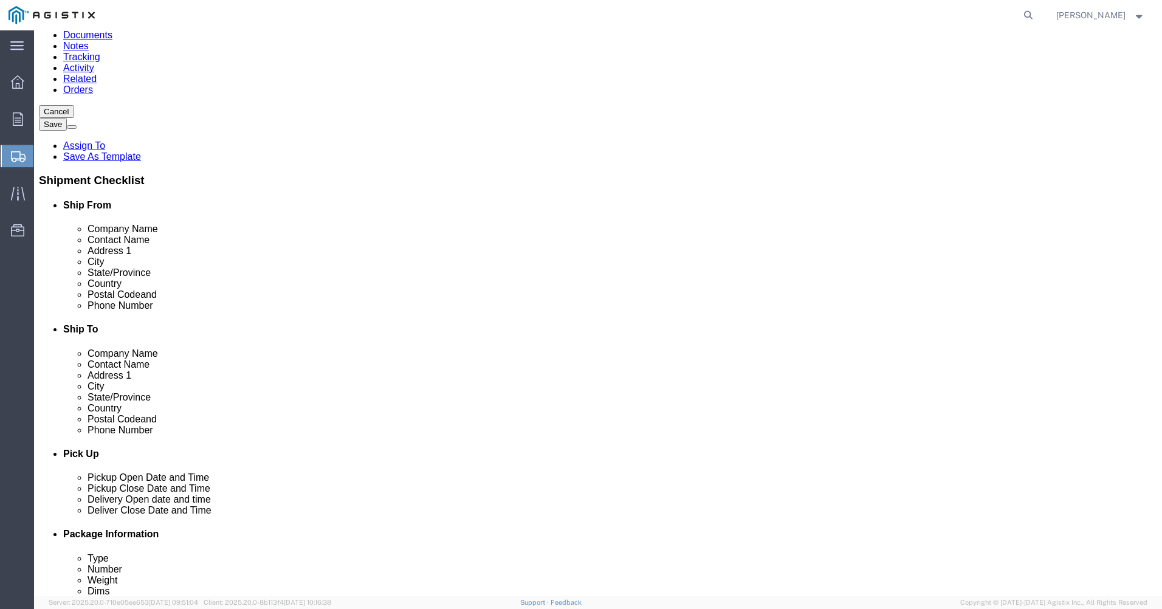
scroll to position [0, 0]
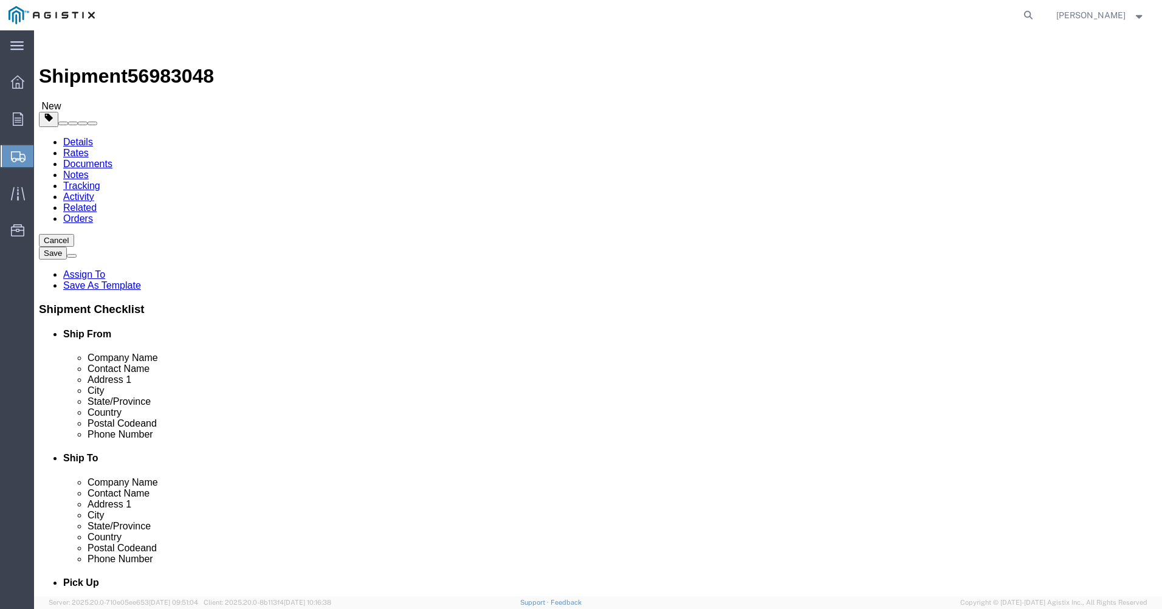
click link "Details"
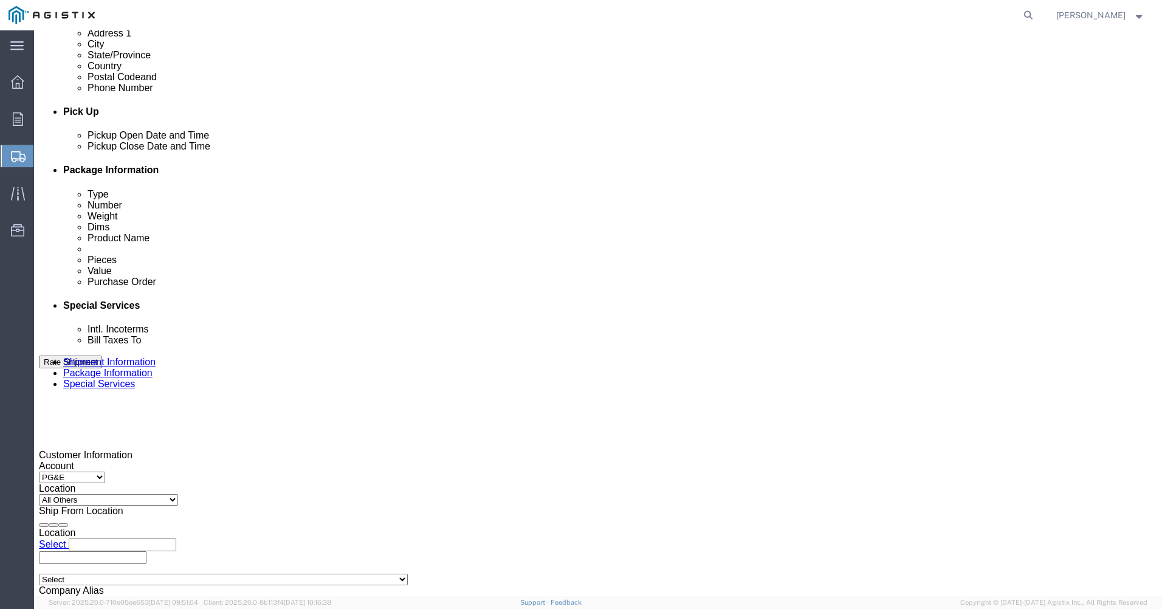
scroll to position [486, 0]
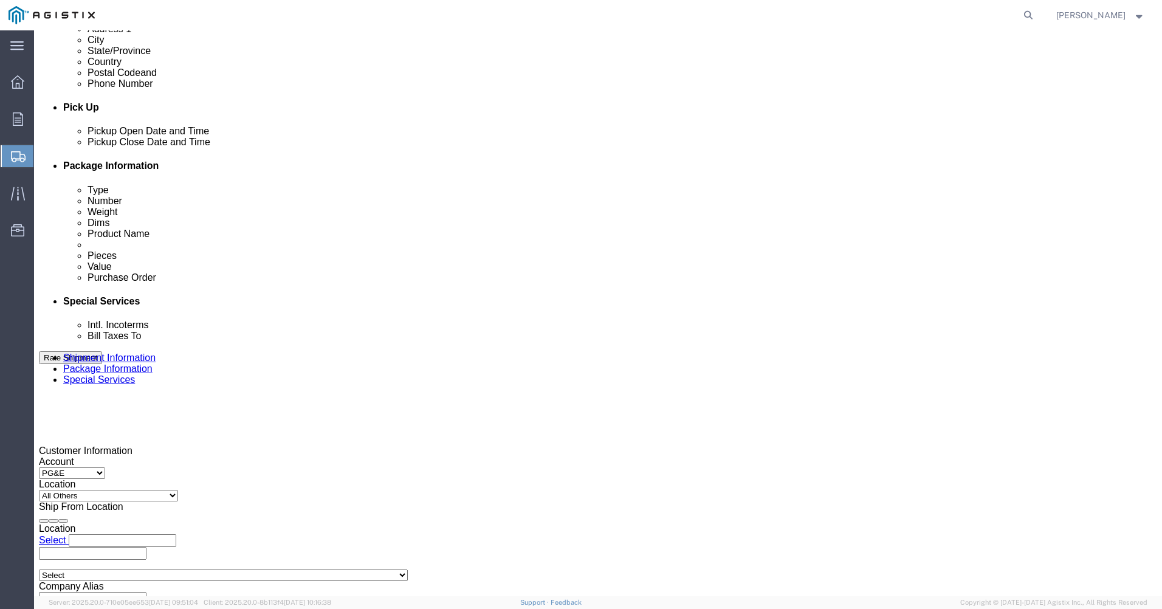
click select "Select Account Type Activity ID Airline Appointment Number ASN Batch Request # …"
click div "References Add reference"
click select "Select Account Type Activity ID Airline Appointment Number ASN Batch Request # …"
select select "SALEORDR"
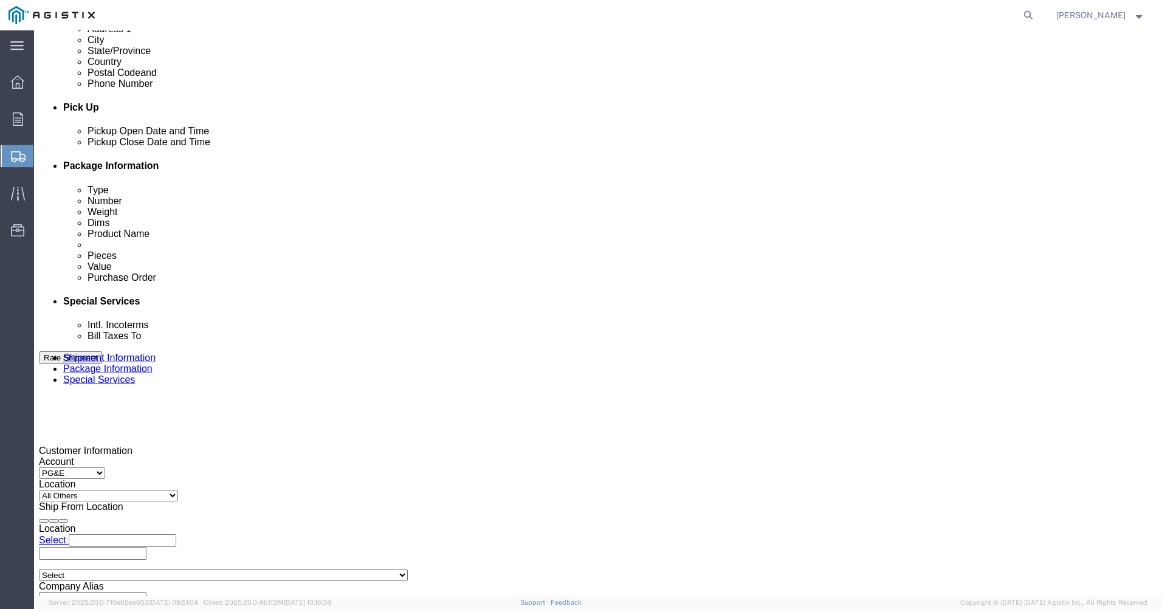
click select "Select Account Type Activity ID Airline Appointment Number ASN Batch Request # …"
click input "text"
type input "700066362"
click input "700066362"
type input "7"
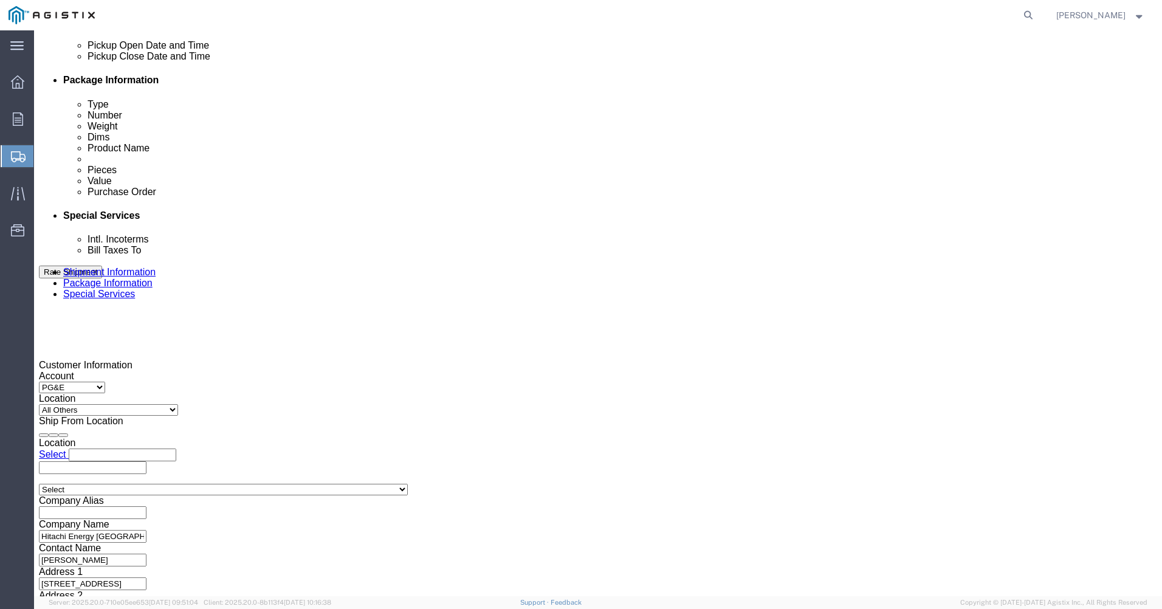
scroll to position [577, 0]
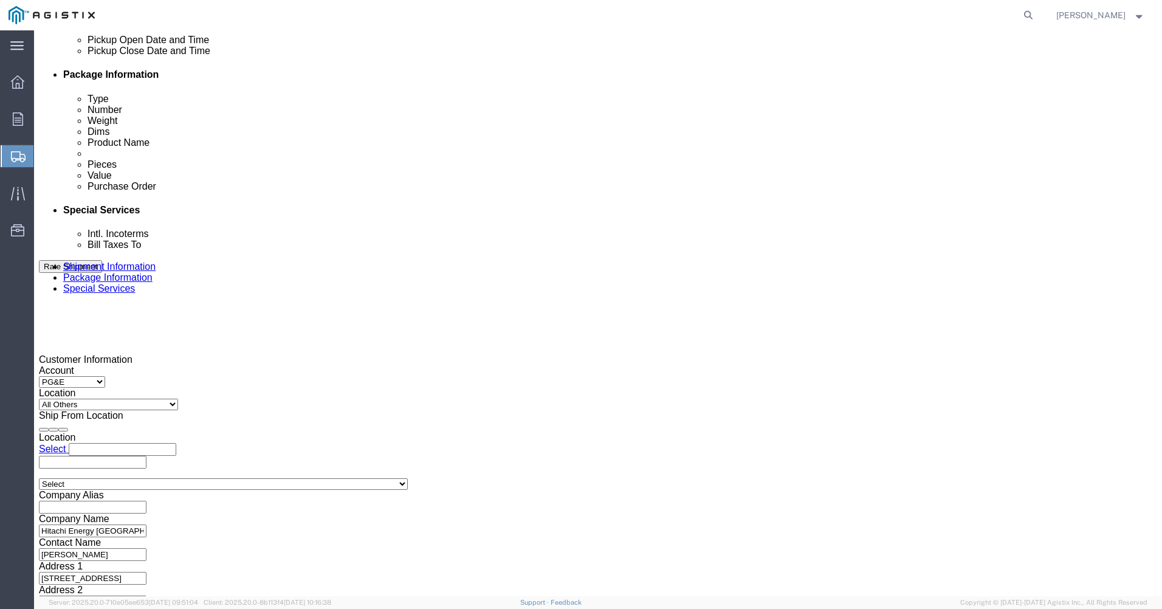
click button "Continue"
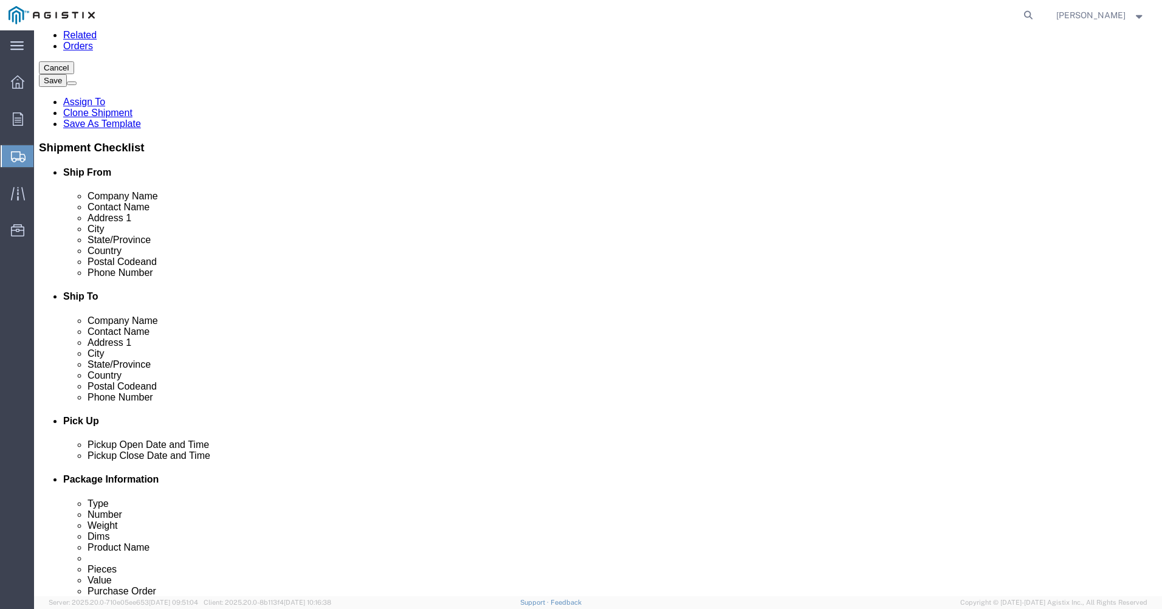
scroll to position [252, 0]
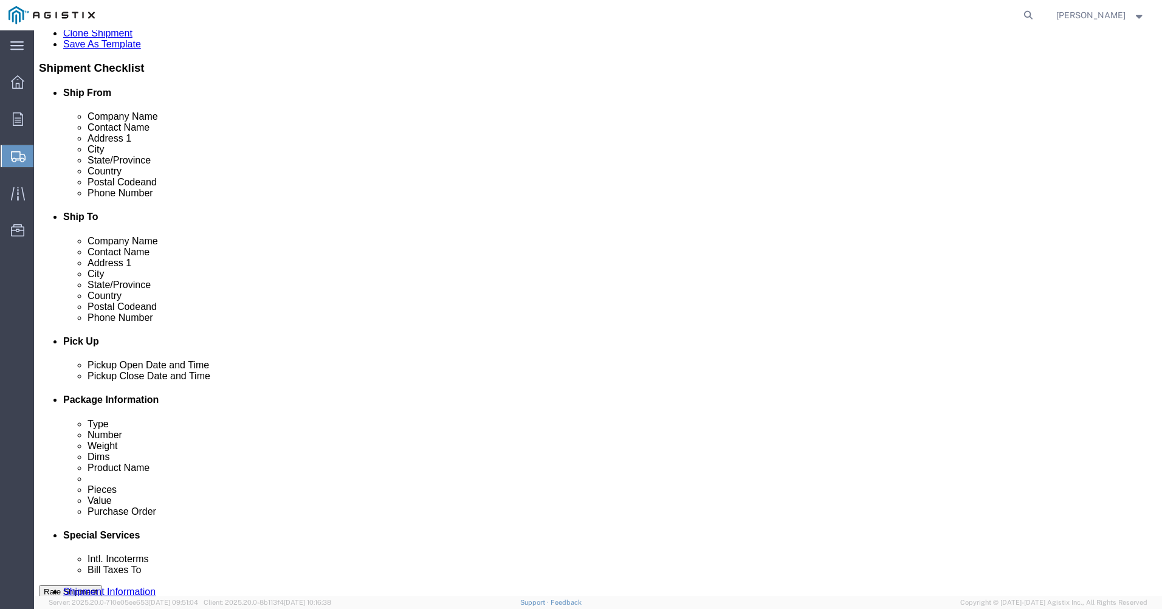
click button "Continue"
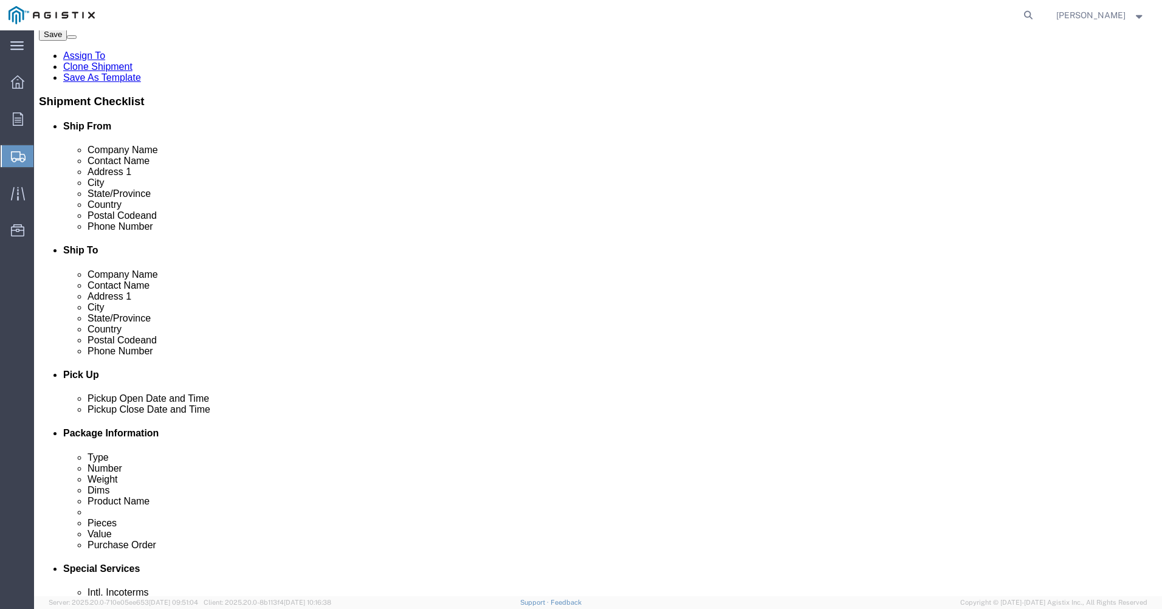
click button "Rate Shipment"
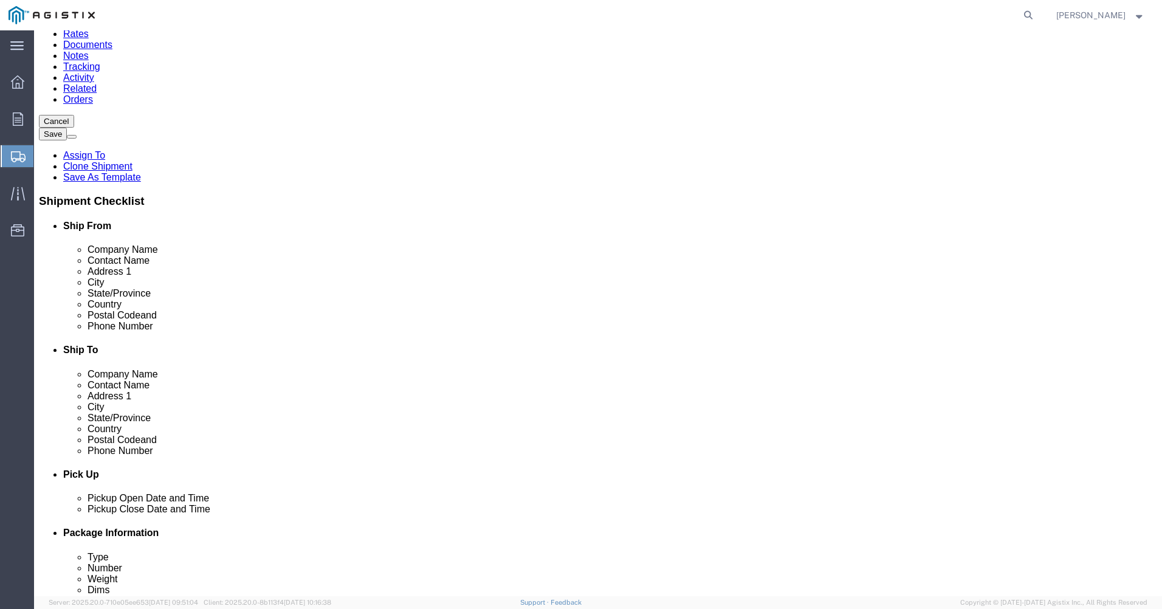
scroll to position [0, 0]
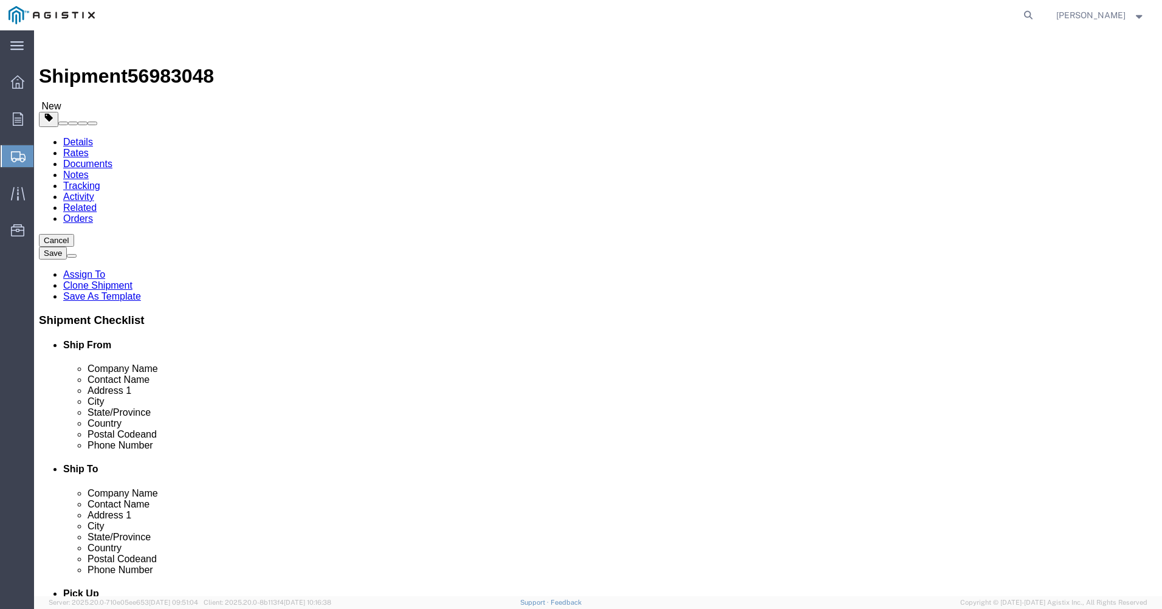
click link "Details"
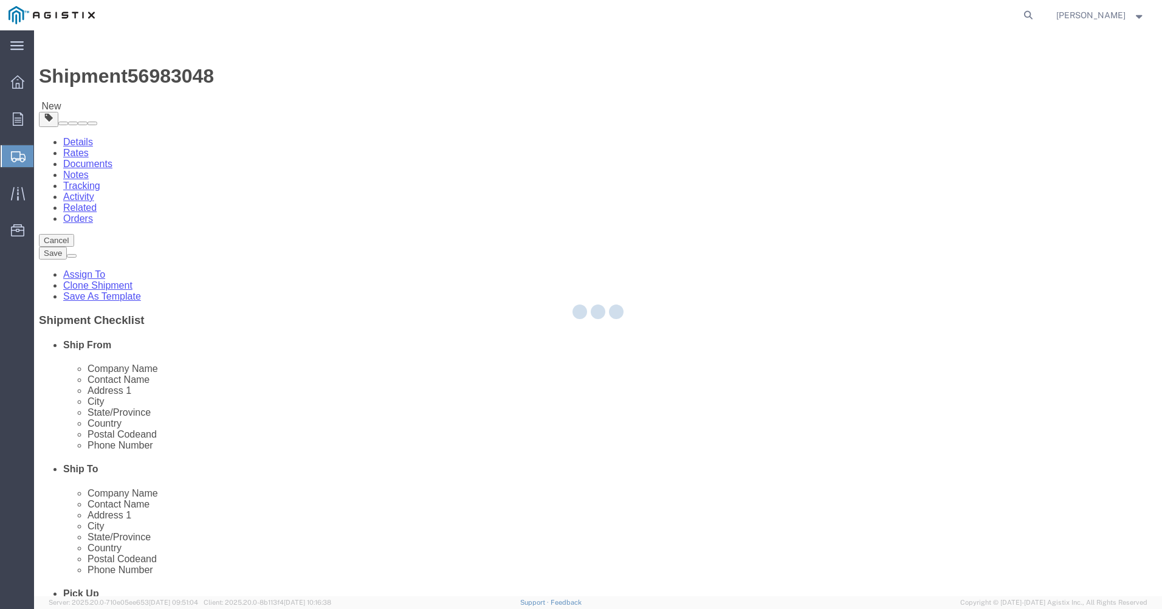
select select "PURCHORD"
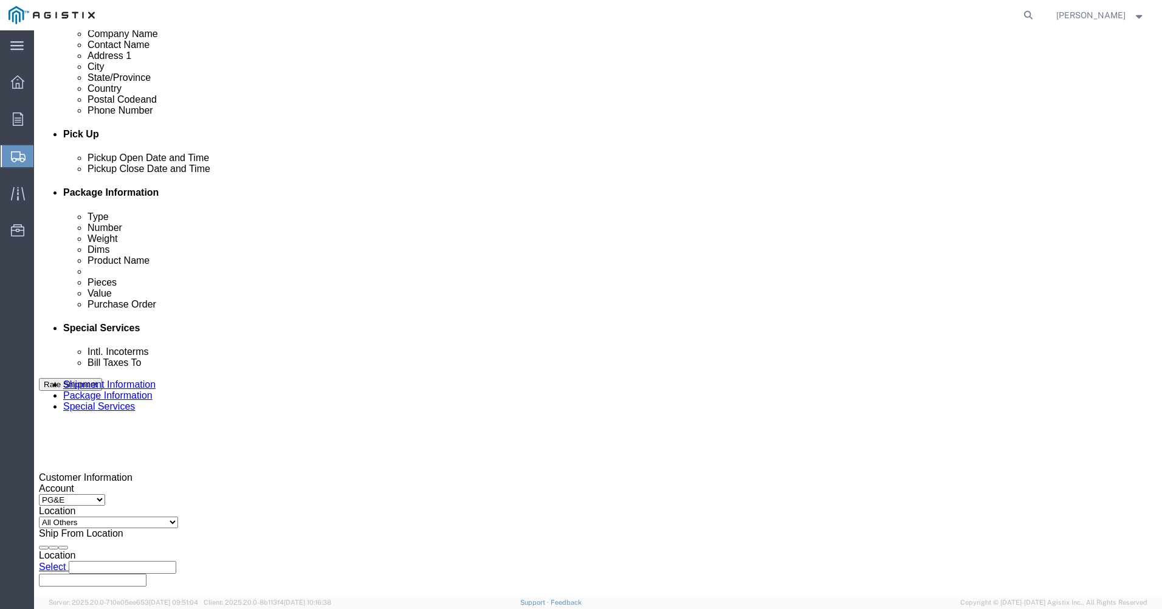
scroll to position [486, 0]
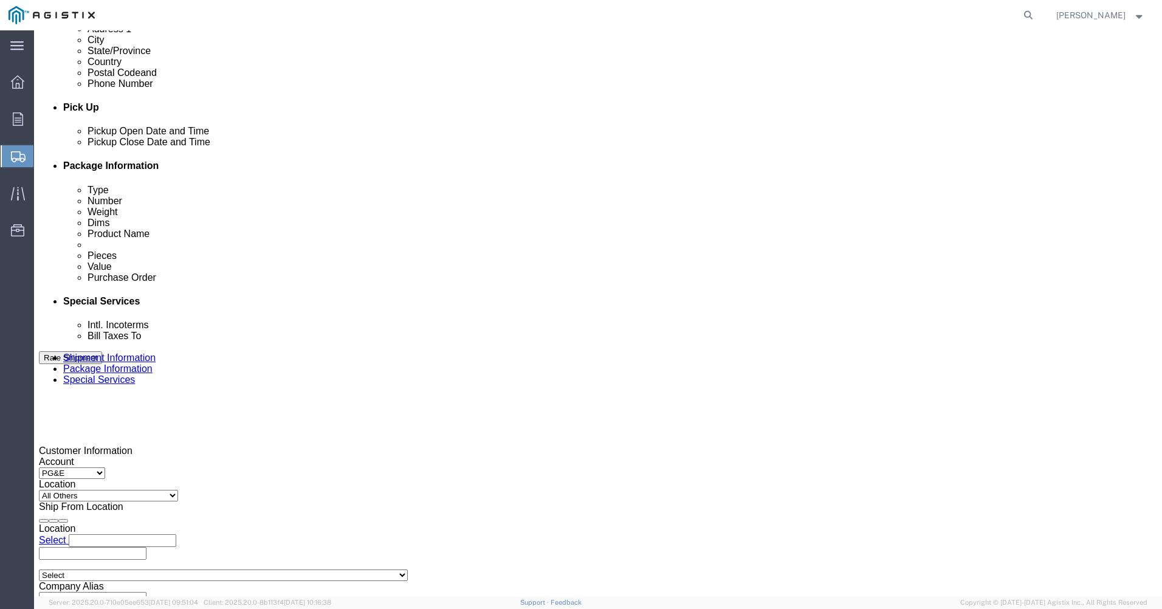
click input "700066362"
click div "References Add reference"
click div "Pickup Date and Time"
click div "Customer Information Account Select Hitachi Energy PG&E Location Select All Oth…"
click span "0"
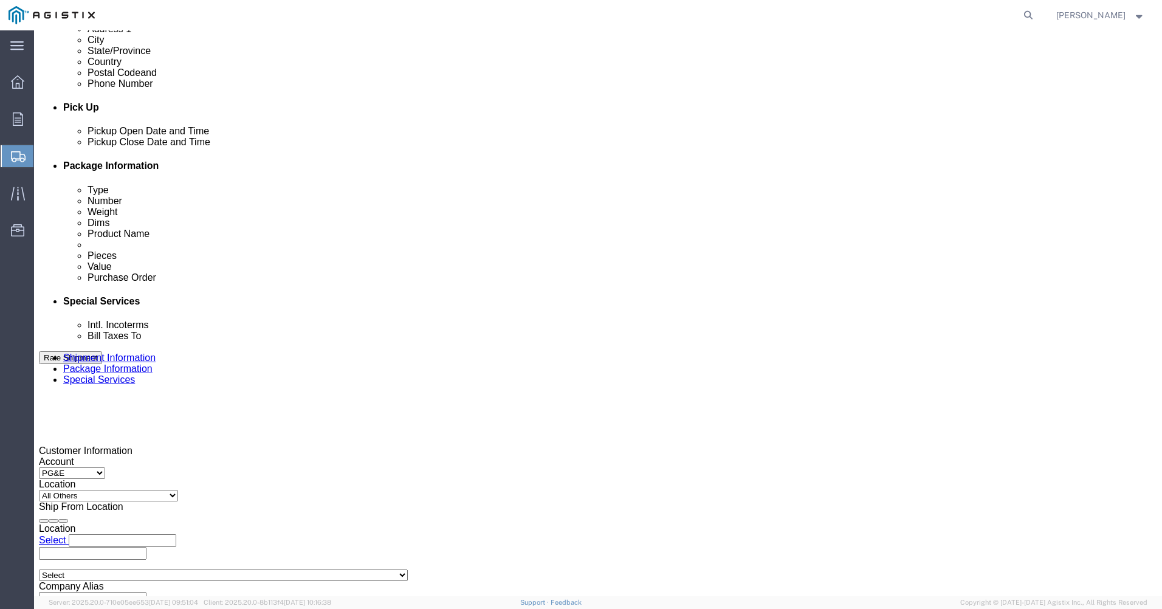
click input "0700066362"
click div "O700066362 Purchase Order 0"
click span "0"
click select "Select Account Type Activity ID Airline Appointment Number ASN Batch Request # …"
click input "O700066362"
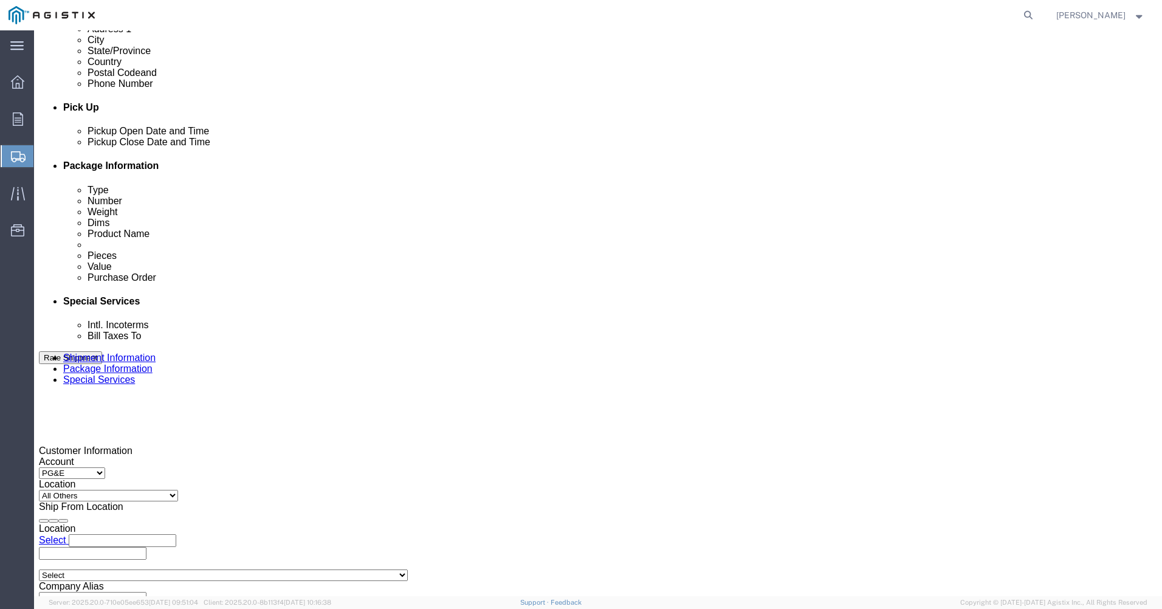
type input "O"
click select "Select Account Type Activity ID Airline Appointment Number ASN Batch Request # …"
select select "SALEORDR"
click select "Select Account Type Activity ID Airline Appointment Number ASN Batch Request # …"
click input "text"
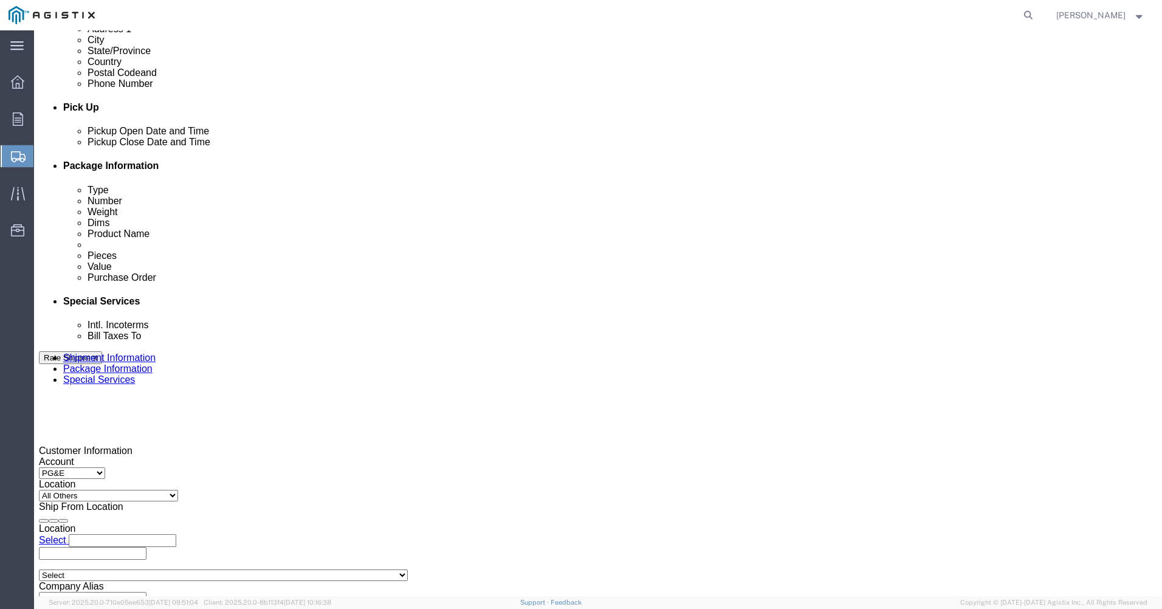
type input "700066362"
click input "text"
type input "0700066362"
click span "0"
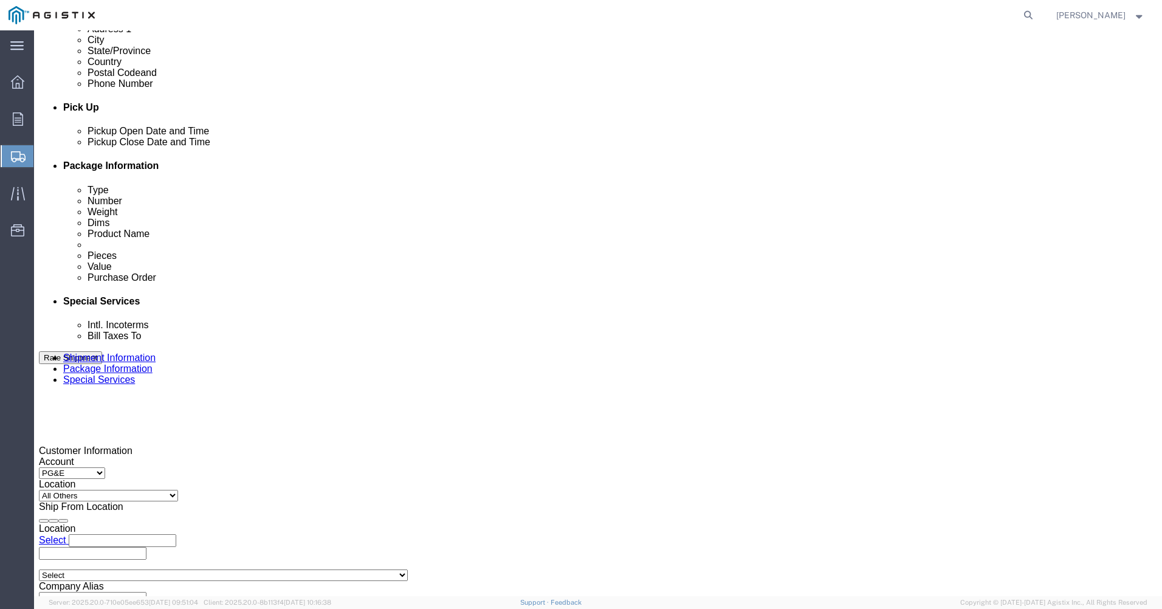
drag, startPoint x: 272, startPoint y: 362, endPoint x: 329, endPoint y: 374, distance: 58.4
click div "Select Account Type Activity ID Airline Appointment Number ASN Batch Request # …"
click input "0700066362"
click div "Select Account Type Activity ID Airline Appointment Number ASN Batch Request # …"
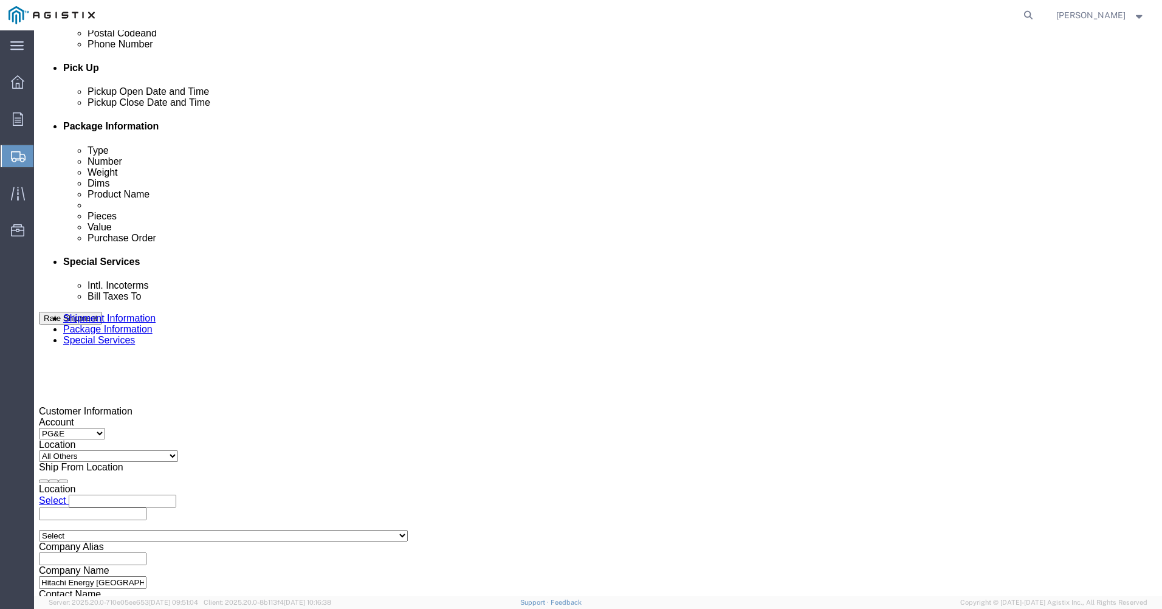
scroll to position [577, 0]
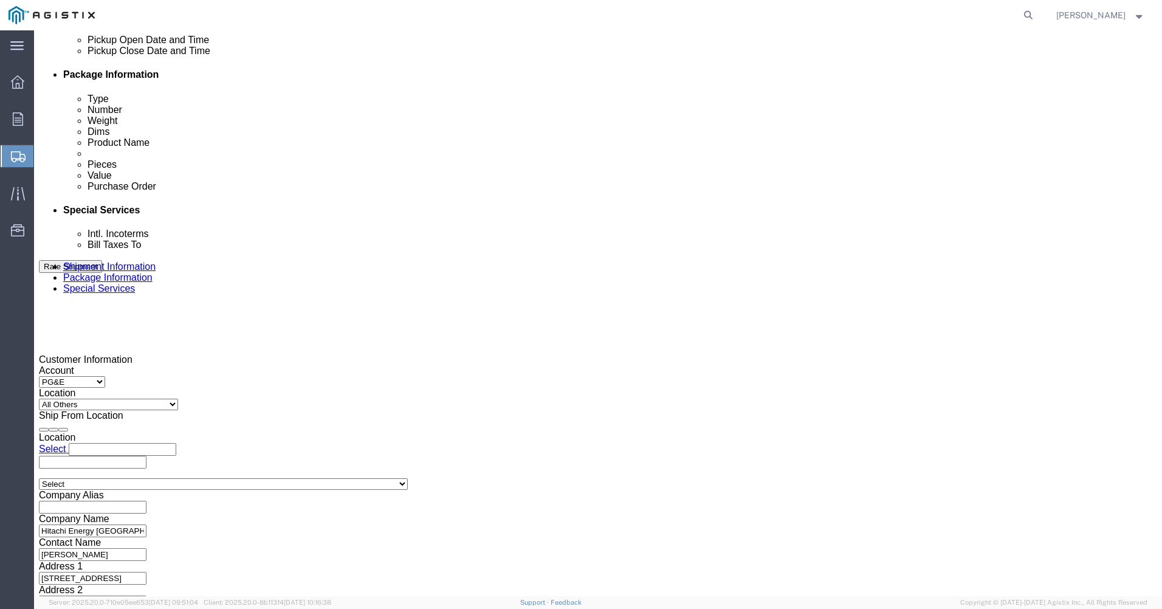
click button "Continue"
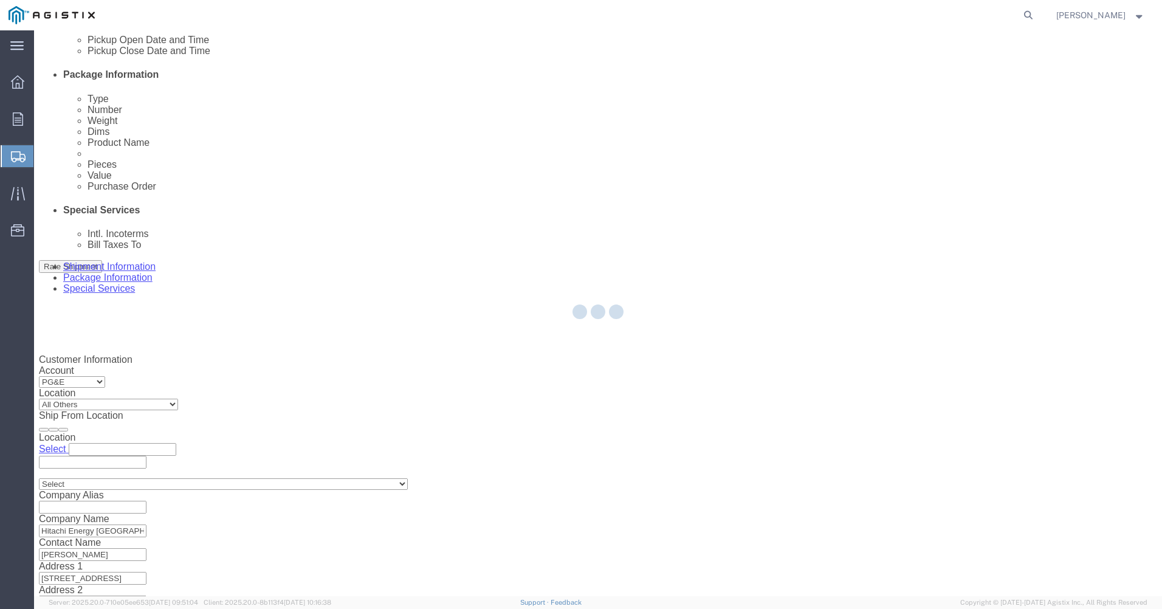
click at [886, 548] on div at bounding box center [598, 313] width 1128 height 566
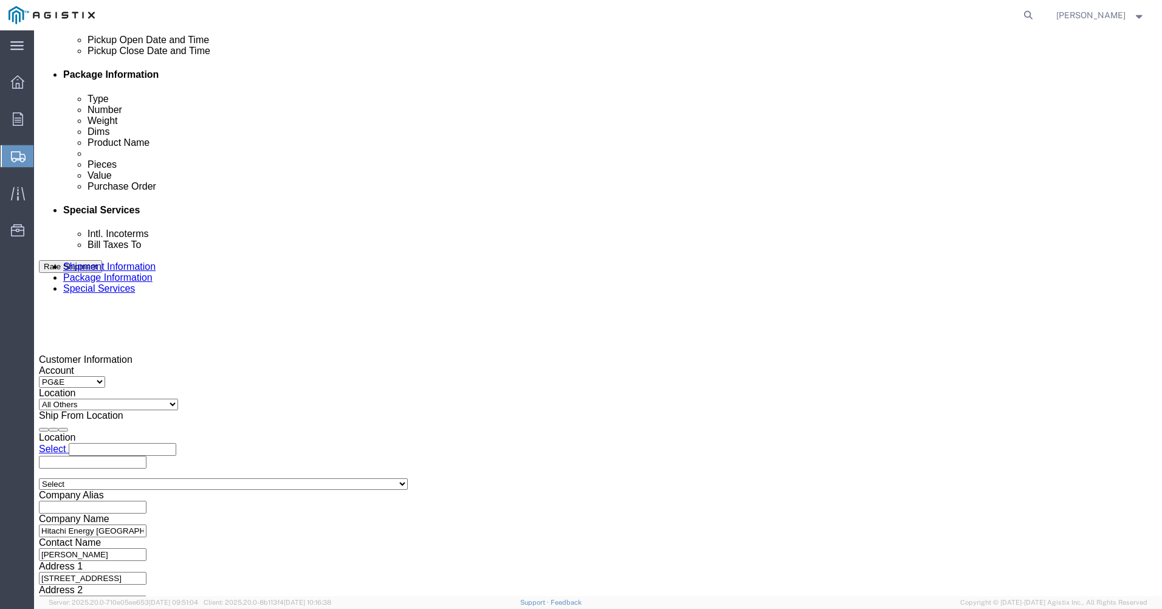
scroll to position [0, 0]
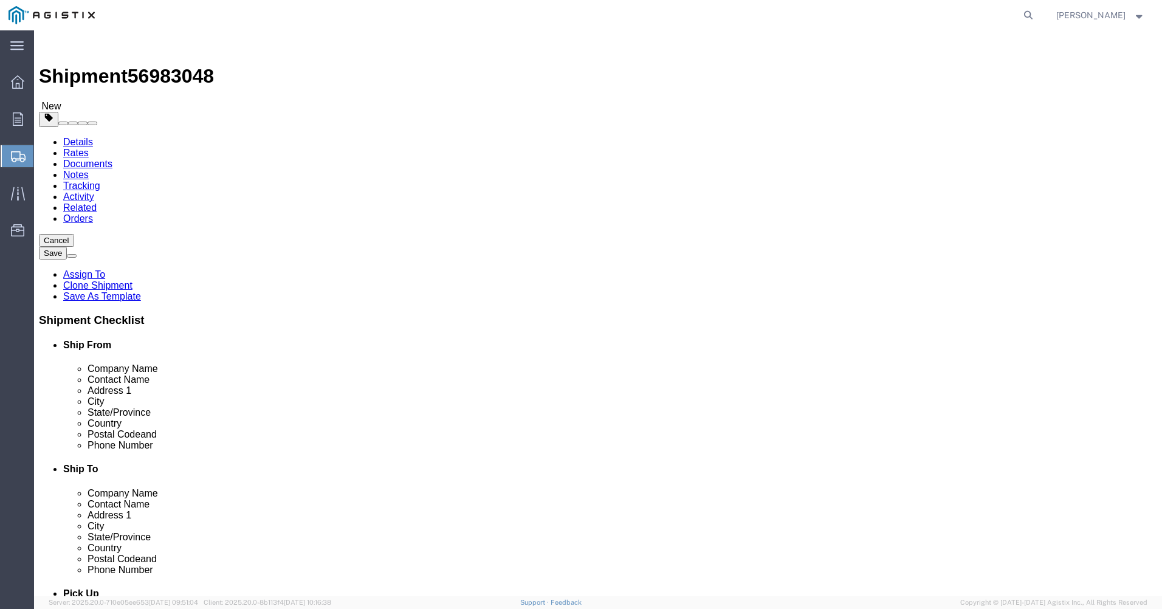
click link "Details"
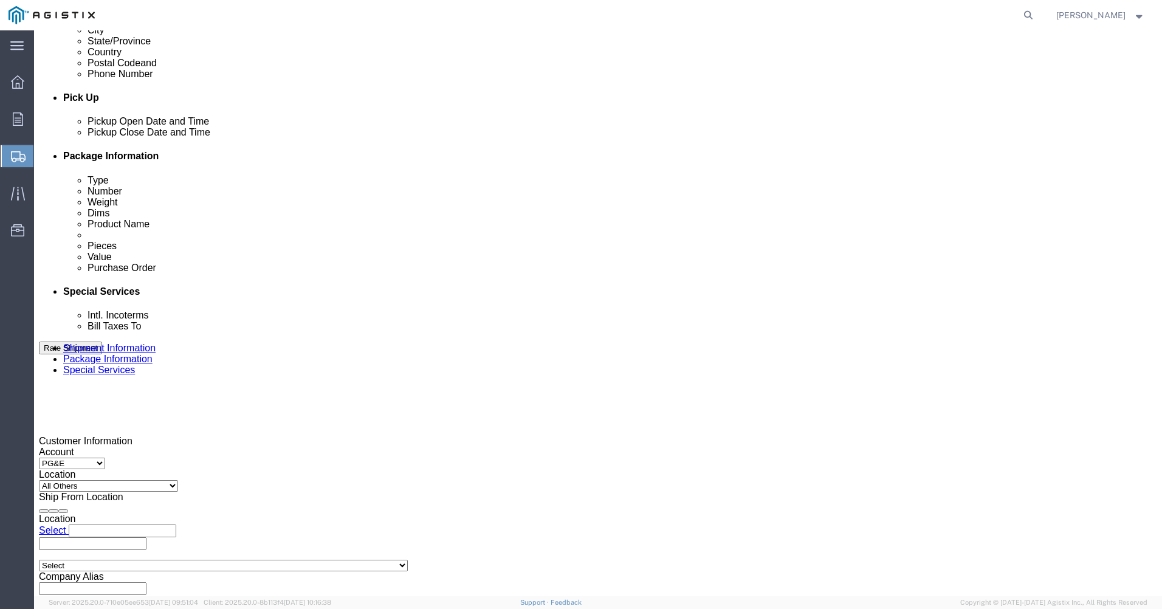
scroll to position [547, 0]
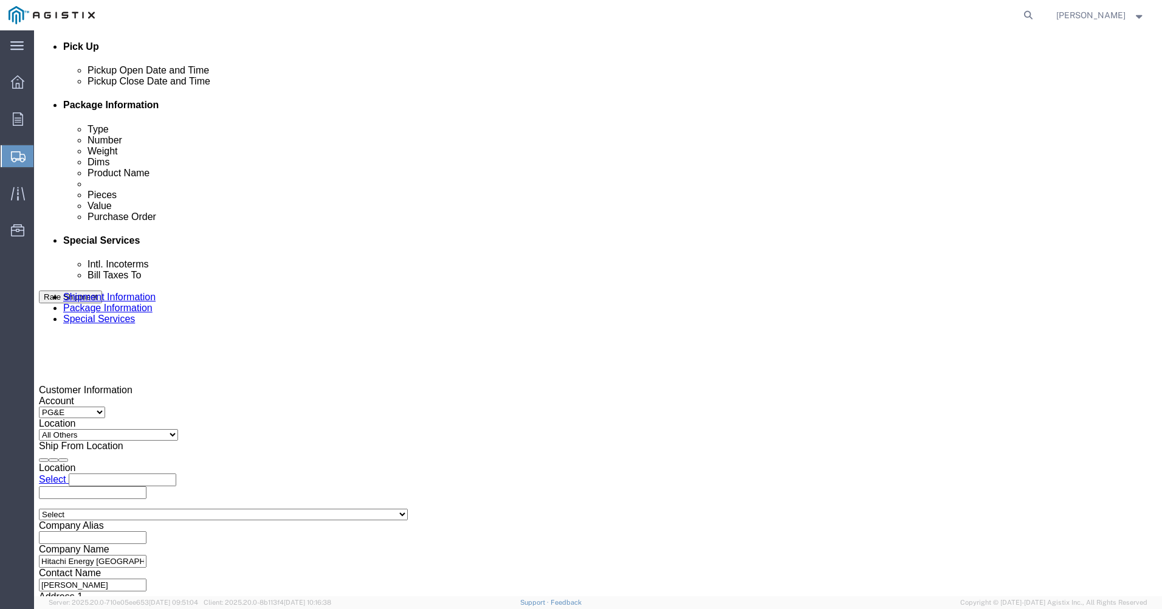
click icon
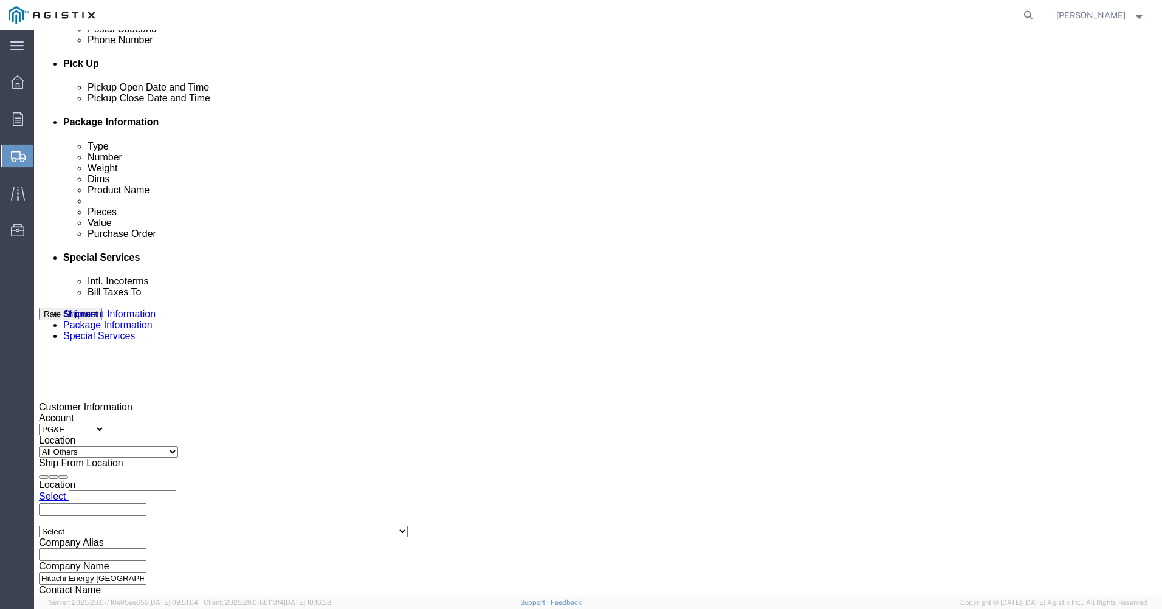
click icon
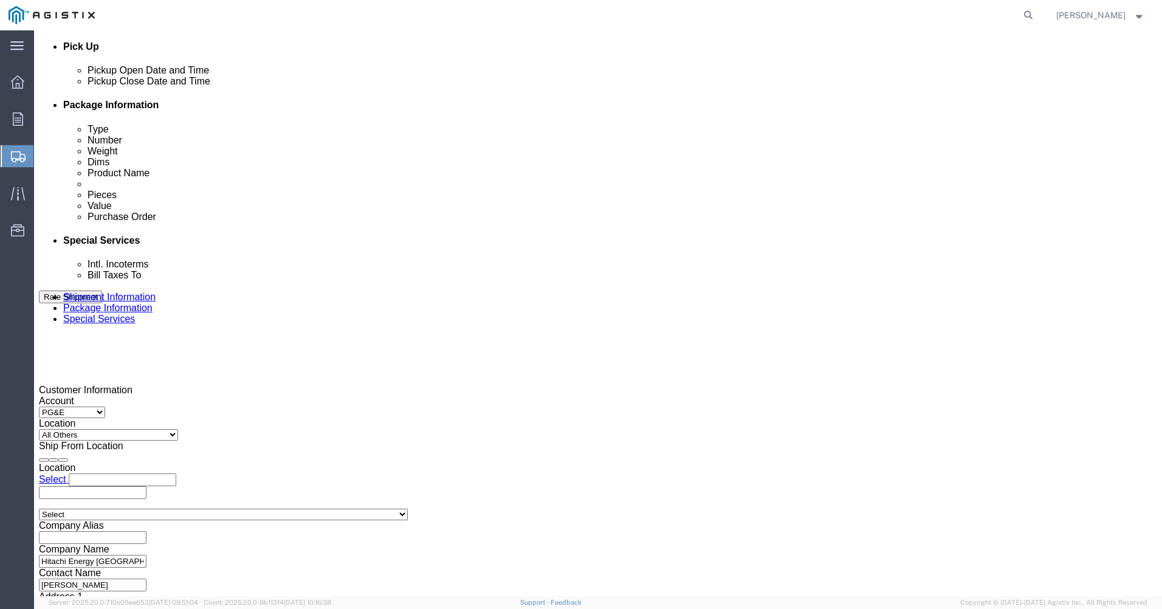
click button "Continue"
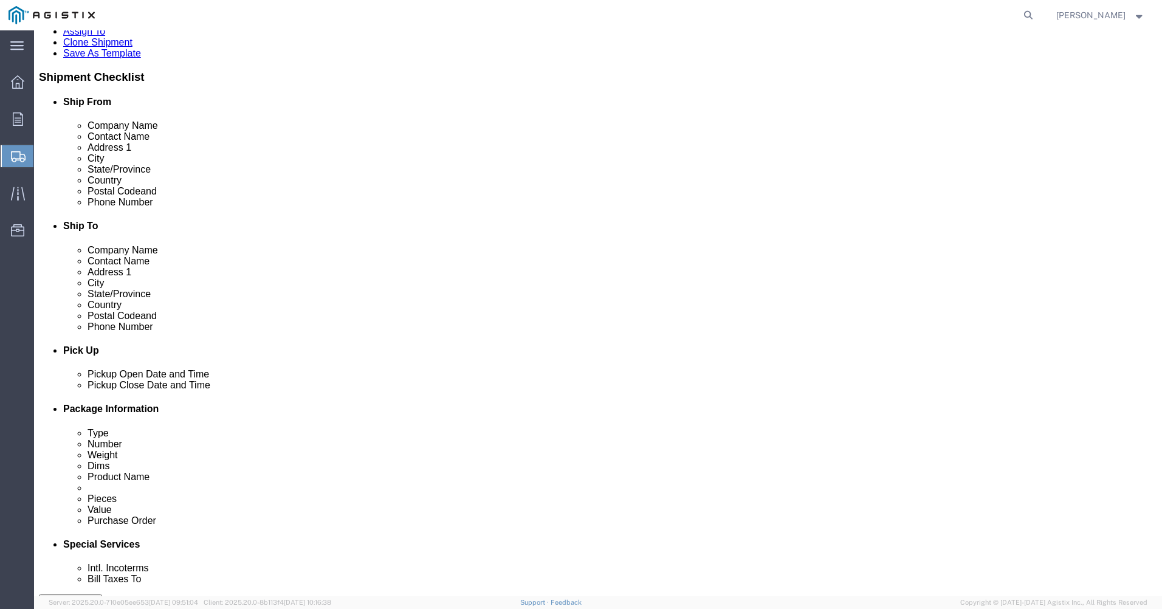
scroll to position [252, 0]
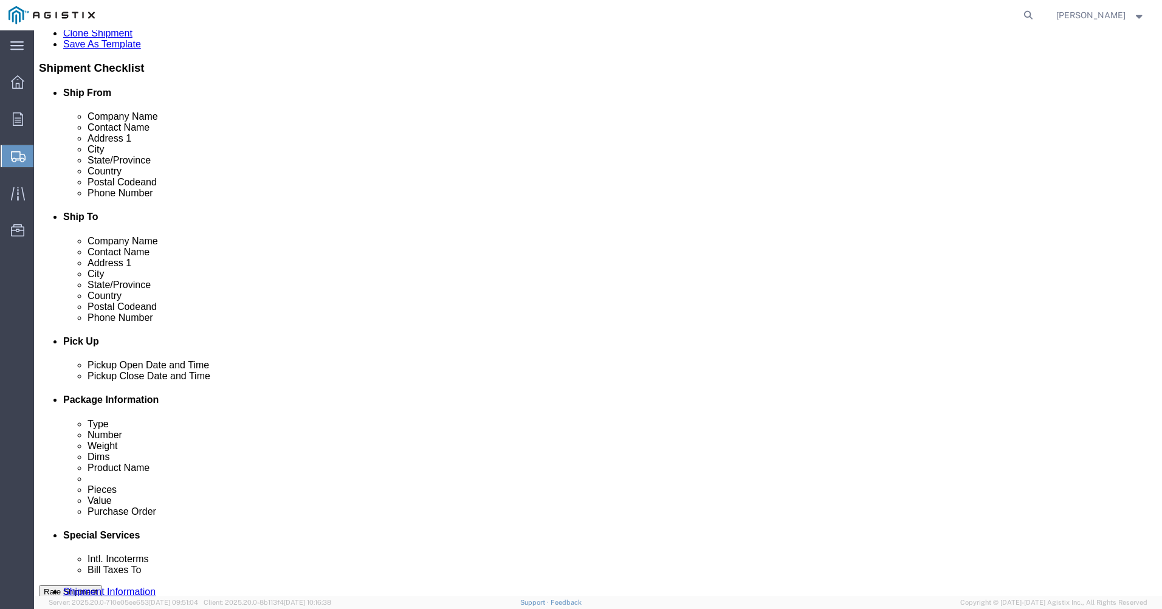
click button "Continue"
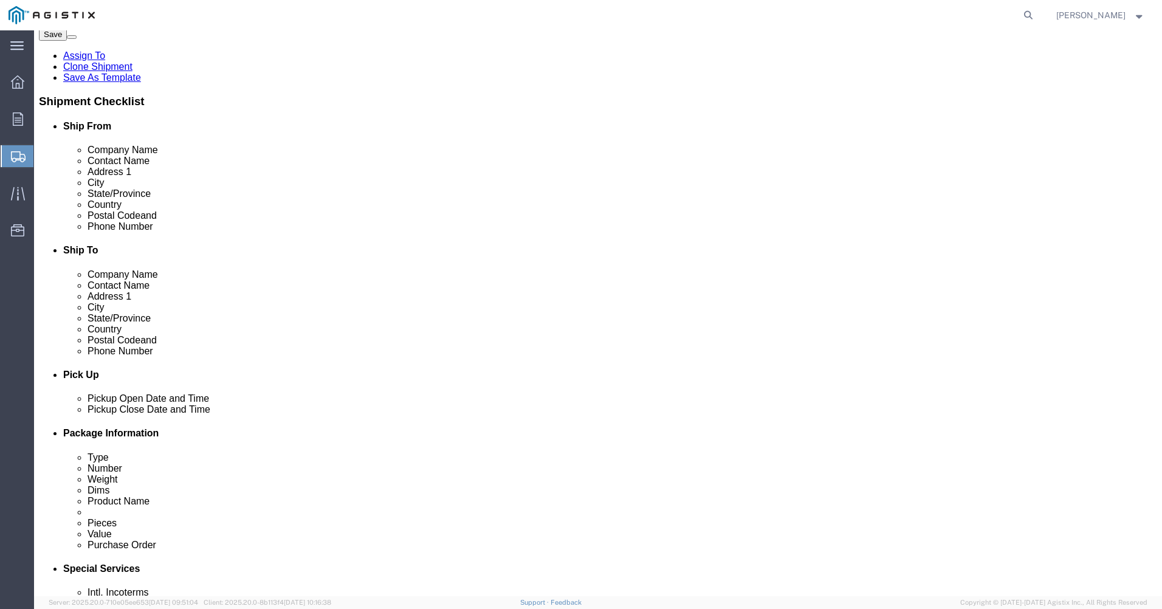
click button "Rate Shipment"
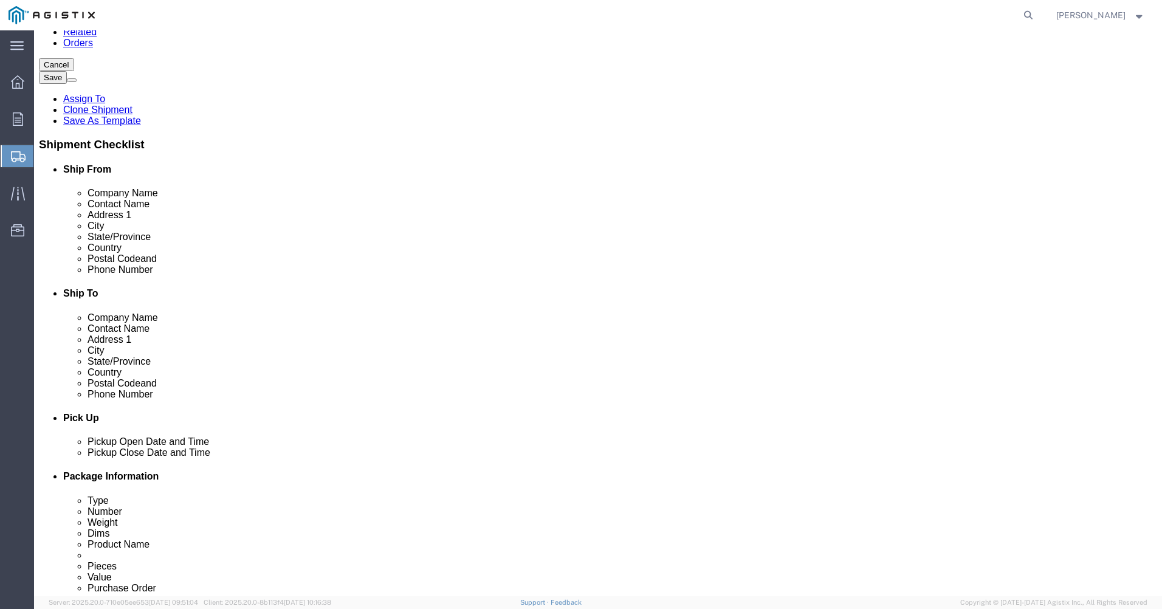
scroll to position [182, 0]
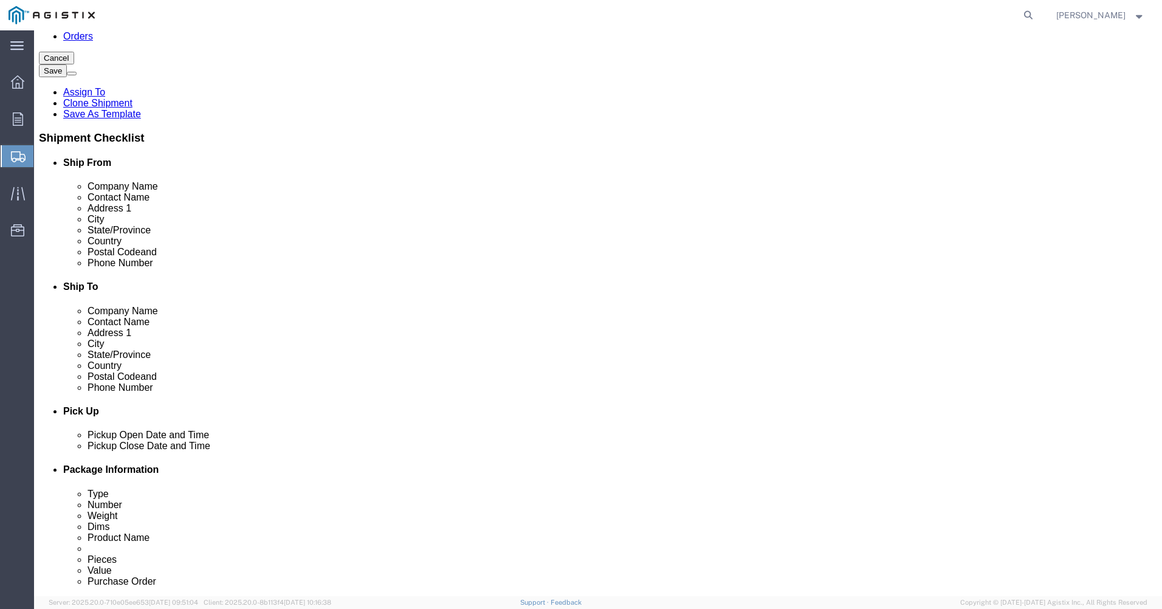
click input "text"
type input "[PERSON_NAME][EMAIL_ADDRESS][PERSON_NAME][DOMAIN_NAME]"
click div "To [PERSON_NAME][EMAIL_ADDRESS][PERSON_NAME][DOMAIN_NAME] (new) Include shippin…"
click input "BOL"
checkbox input "true"
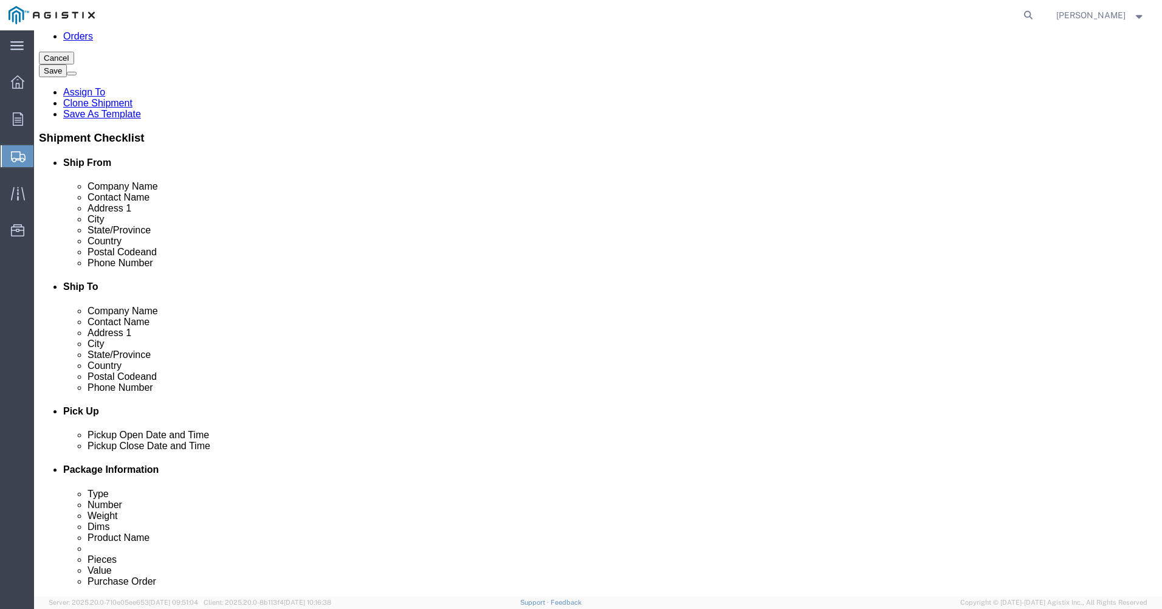
click input "Shipping Label"
checkbox input "true"
click input "Packing List"
checkbox input "true"
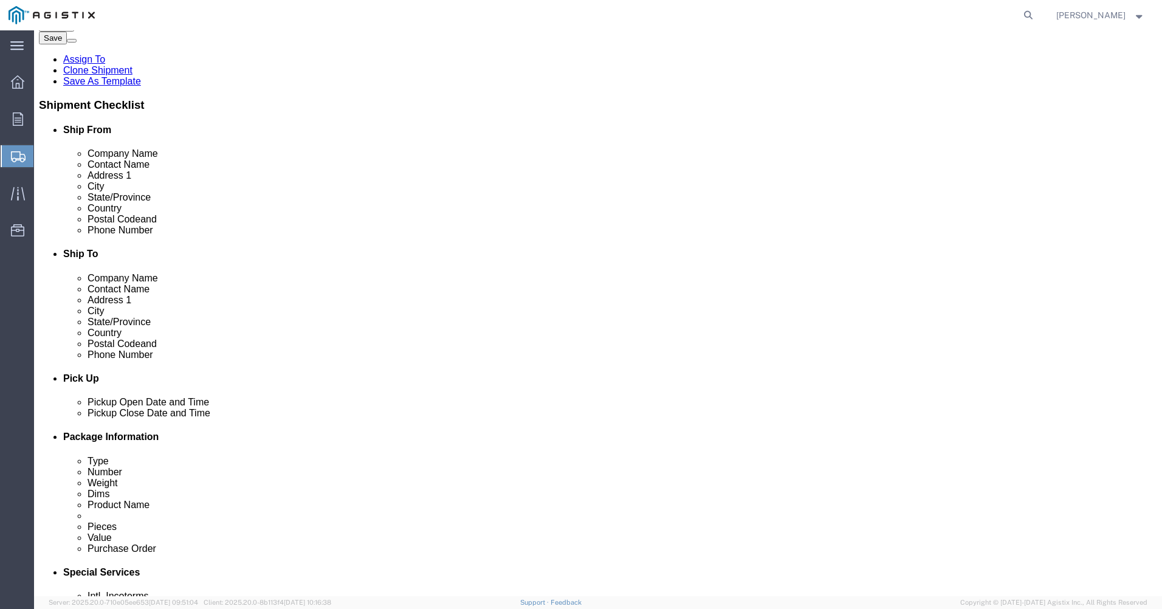
scroll to position [219, 0]
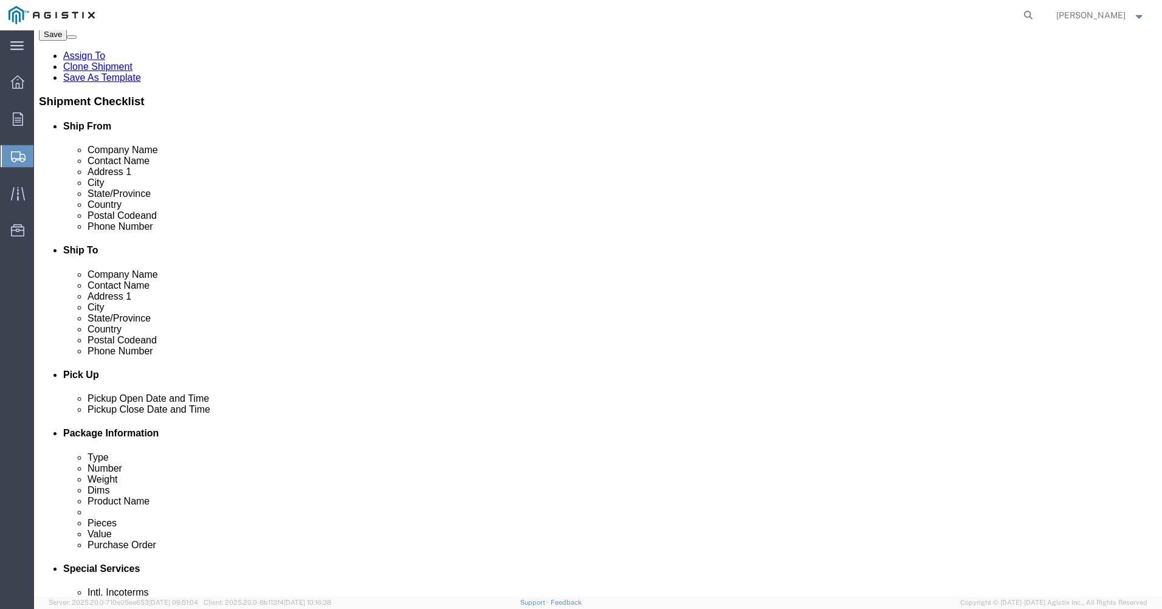
click button "Rate Shipment"
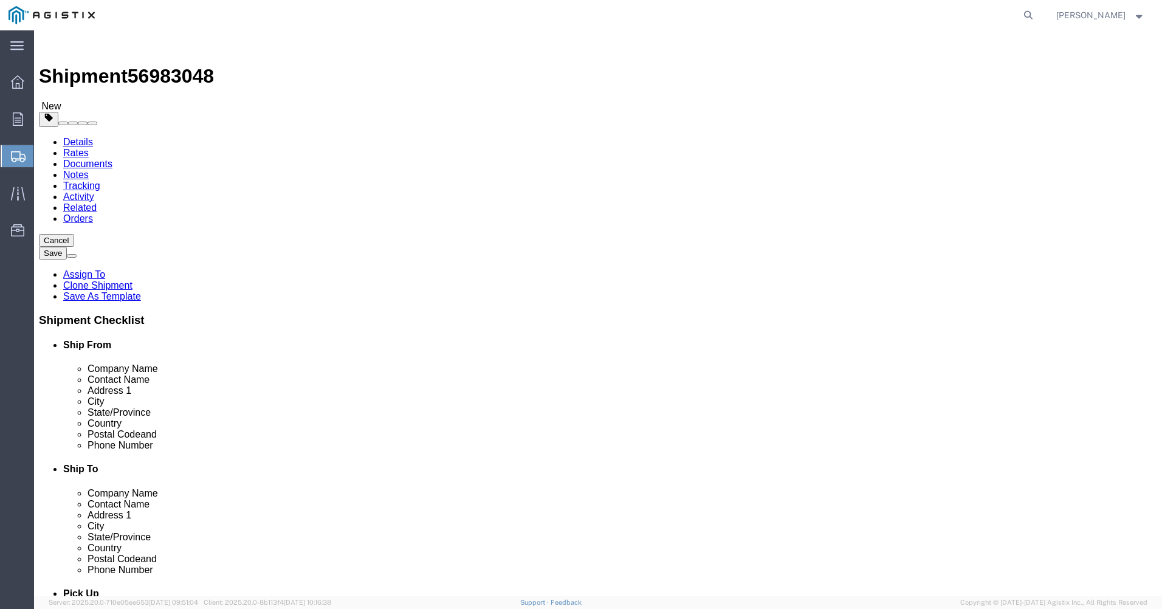
click link "Details"
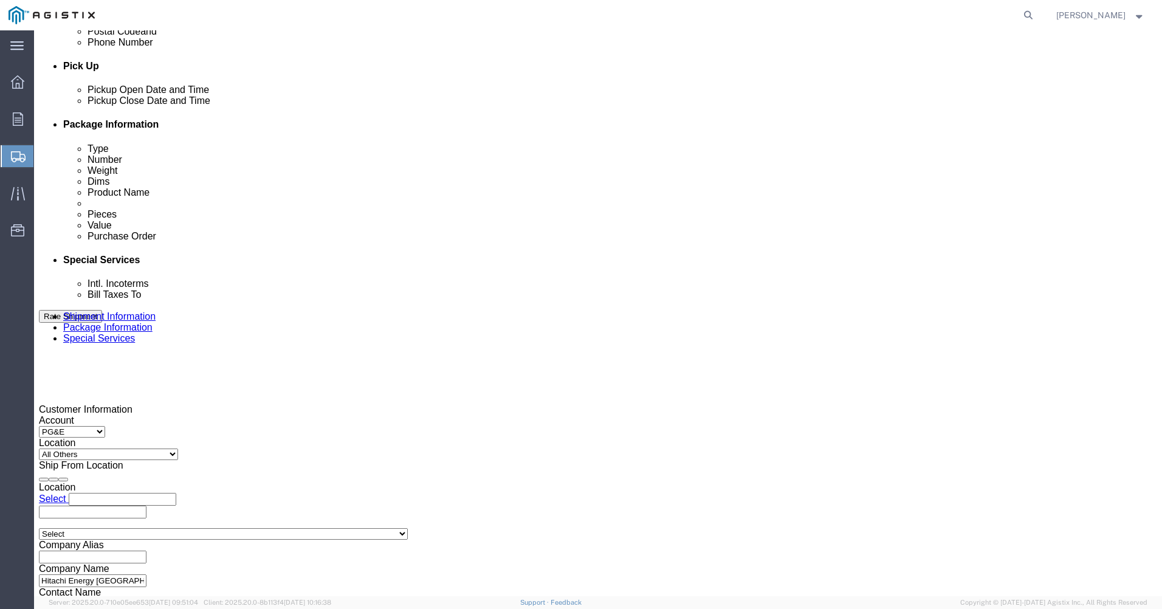
scroll to position [547, 0]
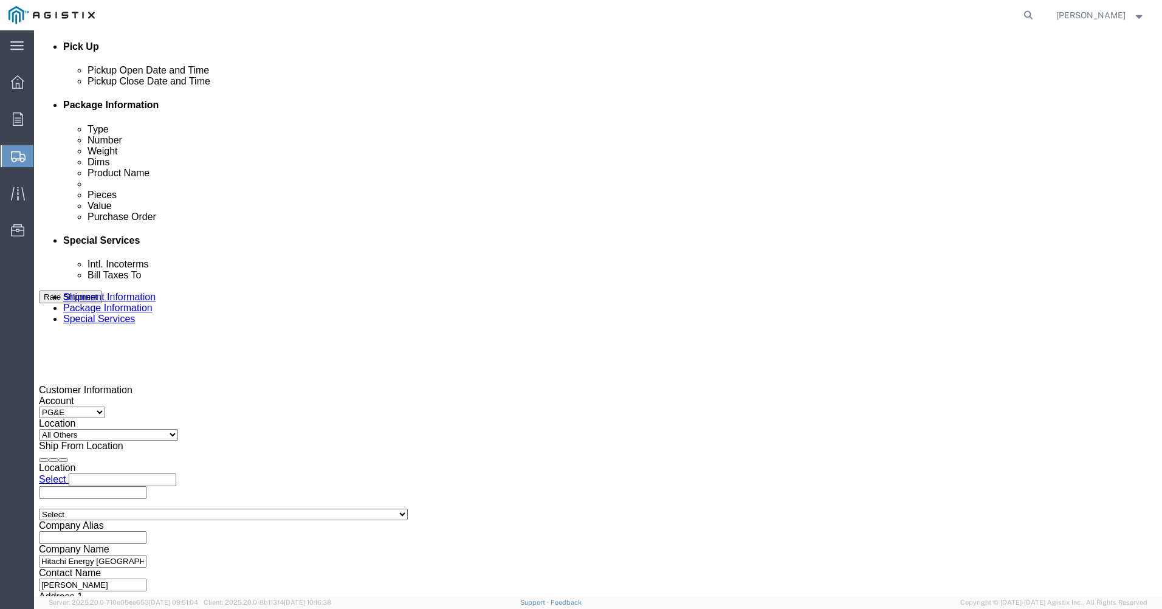
click input "0700066362"
click input "700066362"
click div "Select Account Type Activity ID Airline Appointment Number ASN Batch Request # …"
click input "7000663621"
type input "7"
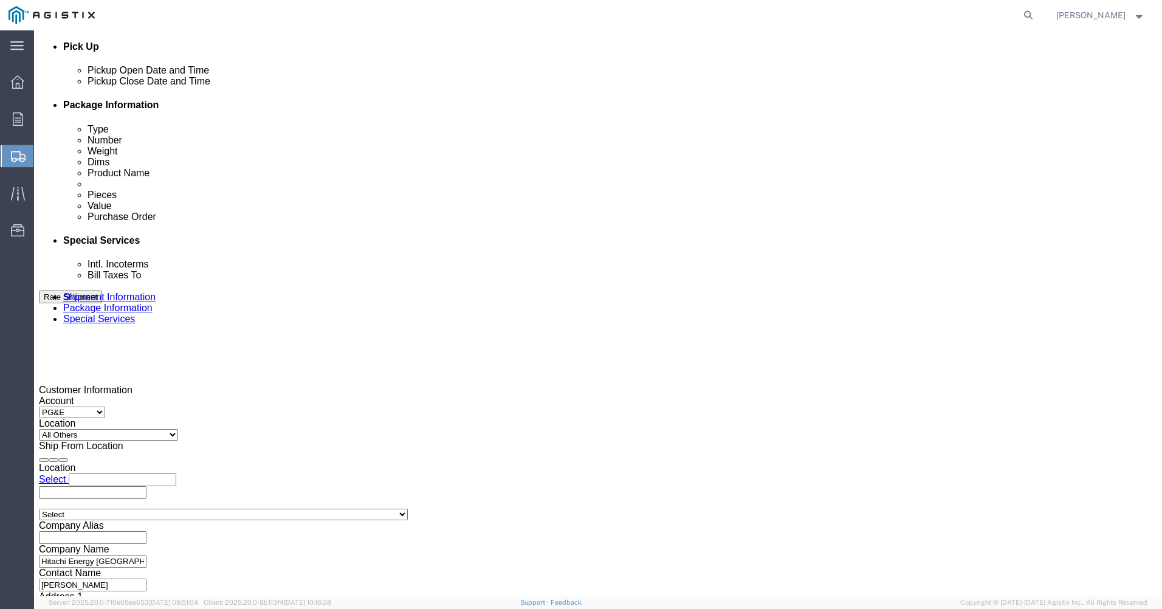
type input "2701091512"
click div "Customer Information Account Select Hitachi Energy PG&E Location Select All Oth…"
click button "Continue"
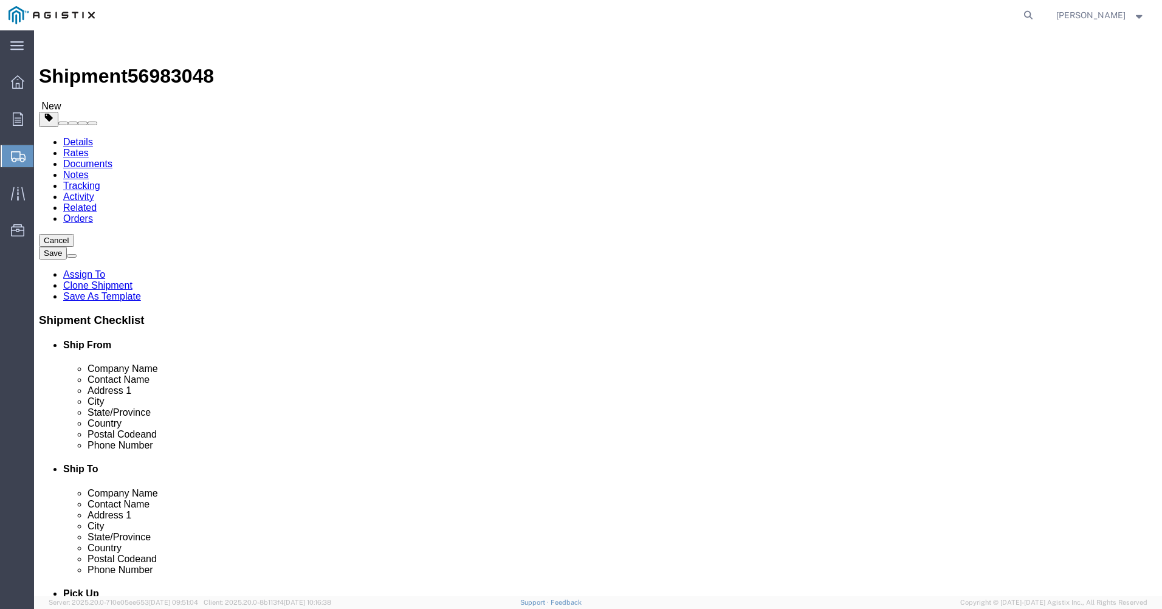
click button "Rate Shipment"
